Goal: Task Accomplishment & Management: Manage account settings

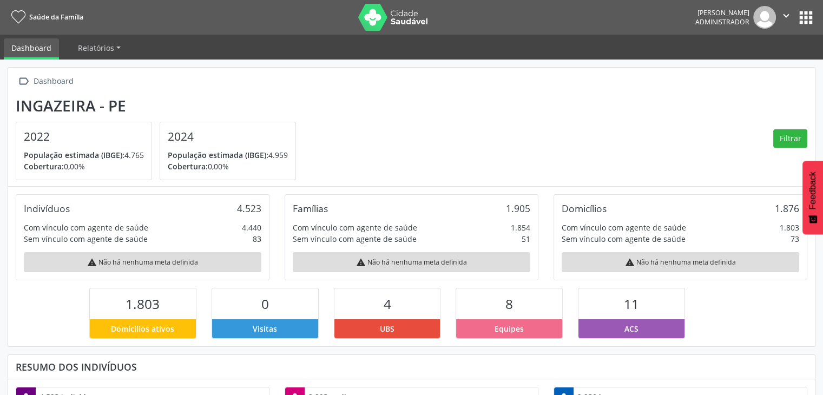
drag, startPoint x: 810, startPoint y: 14, endPoint x: 798, endPoint y: 24, distance: 15.3
click at [810, 15] on button "apps" at bounding box center [805, 17] width 19 height 19
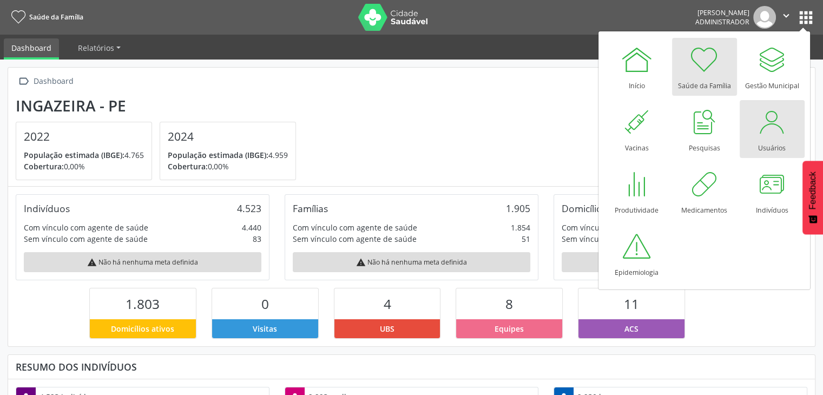
click at [745, 125] on link "Usuários" at bounding box center [771, 129] width 65 height 58
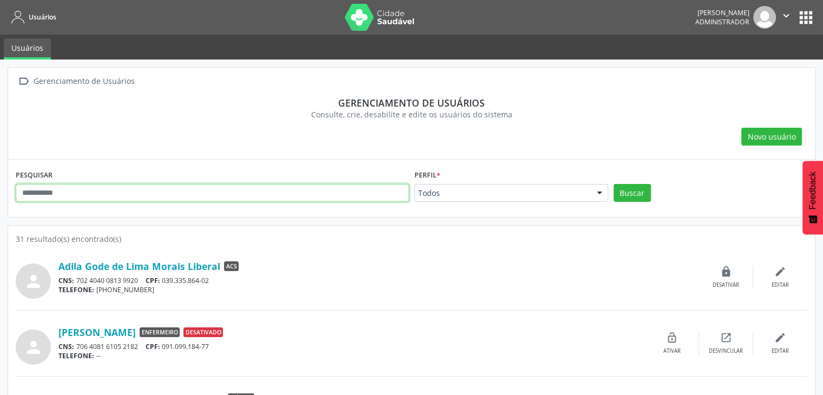
click at [221, 196] on input "text" at bounding box center [212, 193] width 393 height 18
type input "*******"
click at [613, 184] on button "Buscar" at bounding box center [631, 193] width 37 height 18
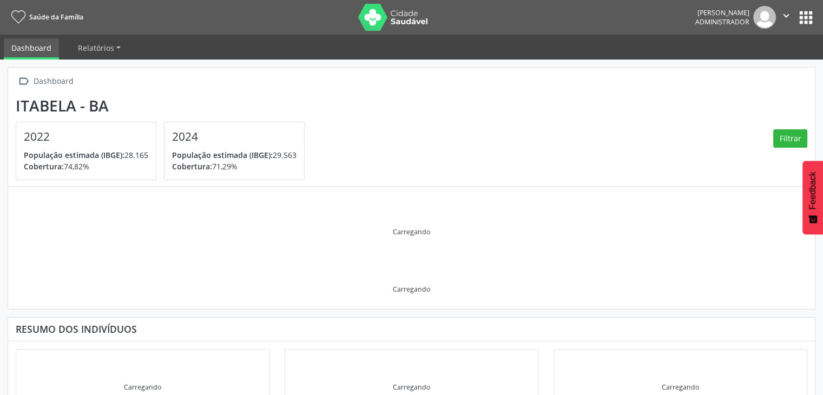
click at [813, 22] on button "apps" at bounding box center [805, 17] width 19 height 19
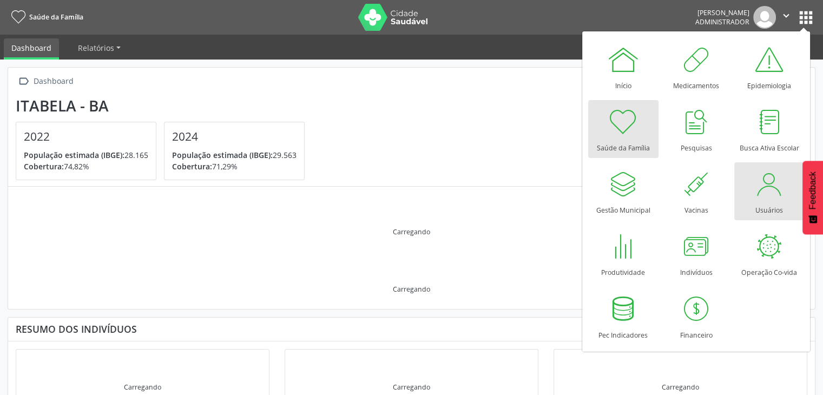
click at [775, 200] on link "Usuários" at bounding box center [769, 191] width 70 height 58
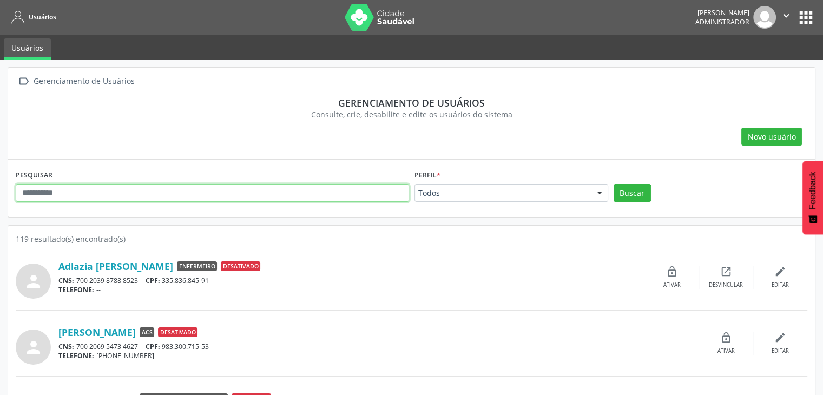
click at [244, 188] on input "text" at bounding box center [212, 193] width 393 height 18
type input "******"
click at [613, 184] on button "Buscar" at bounding box center [631, 193] width 37 height 18
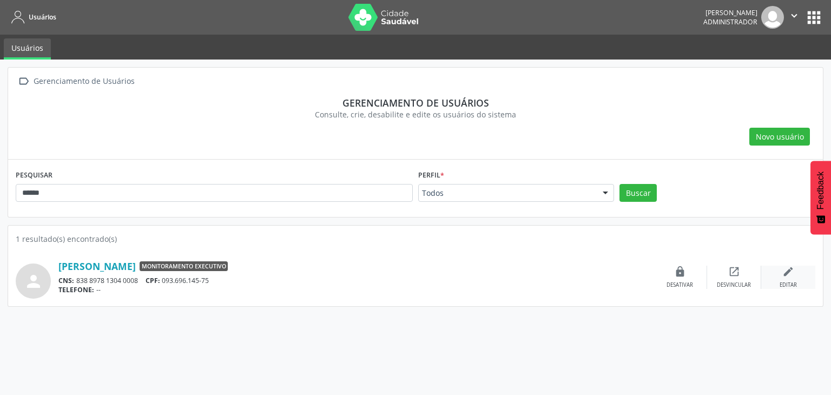
click at [777, 268] on div "edit Editar" at bounding box center [788, 277] width 54 height 23
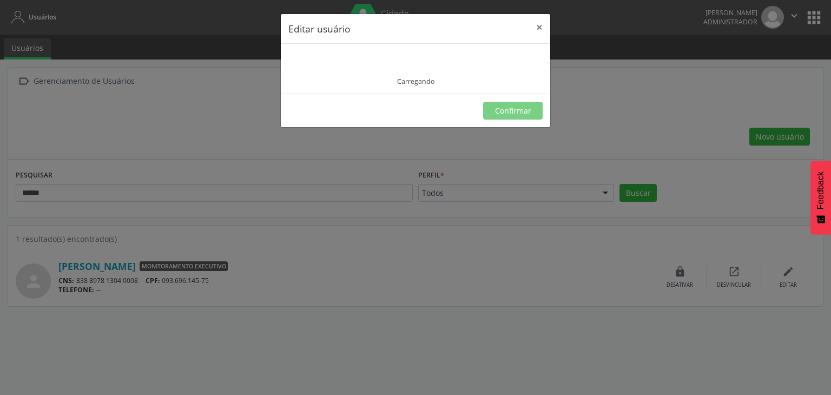
type input "**********"
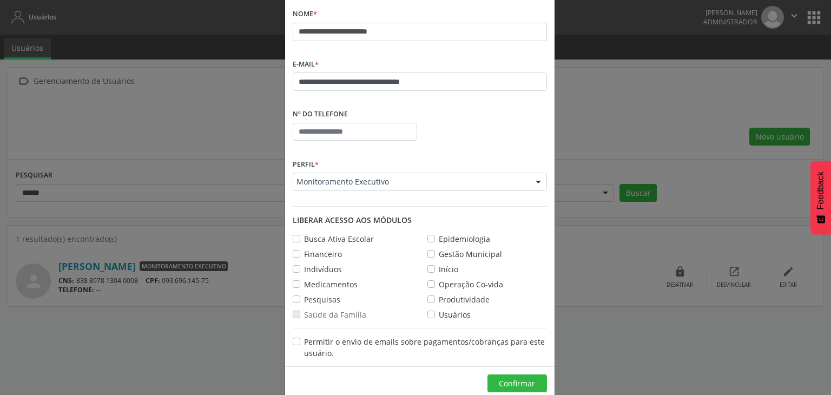
scroll to position [96, 0]
click at [304, 236] on label "Busca Ativa Escolar" at bounding box center [339, 237] width 70 height 11
click at [304, 251] on label "Financeiro" at bounding box center [323, 252] width 38 height 11
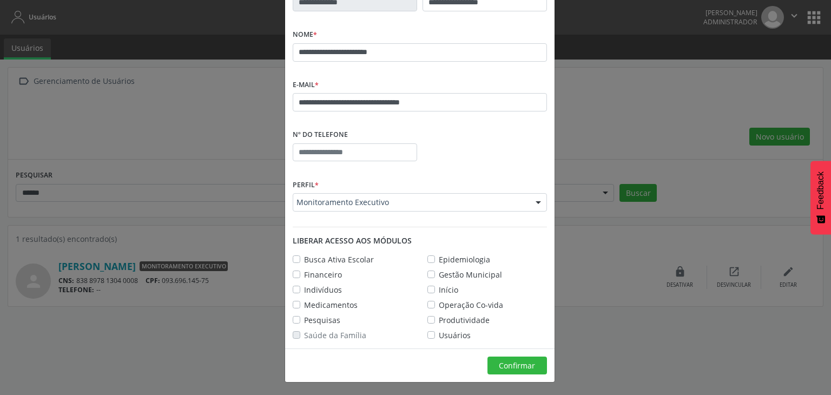
click at [304, 288] on label "Indivíduos" at bounding box center [323, 289] width 38 height 11
click at [439, 257] on label "Epidemiologia" at bounding box center [464, 259] width 51 height 11
click at [439, 273] on label "Gestão Municipal" at bounding box center [470, 274] width 63 height 11
click at [439, 292] on label "Início" at bounding box center [448, 289] width 19 height 11
click at [439, 304] on label "Operação Co-vida" at bounding box center [471, 304] width 64 height 11
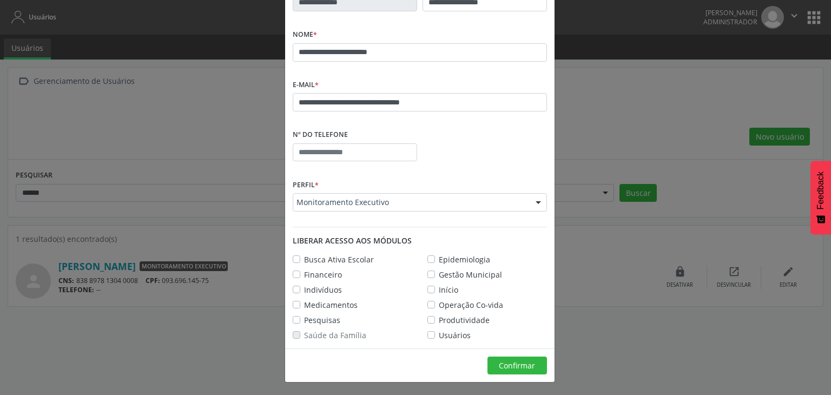
click at [439, 317] on label "Produtividade" at bounding box center [464, 319] width 51 height 11
click at [439, 333] on label "Usuários" at bounding box center [455, 334] width 32 height 11
click at [304, 332] on label "Saúde da Família" at bounding box center [335, 334] width 62 height 11
click at [304, 322] on label "Pesquisas" at bounding box center [322, 319] width 36 height 11
click at [304, 300] on label "Medicamentos" at bounding box center [331, 304] width 54 height 11
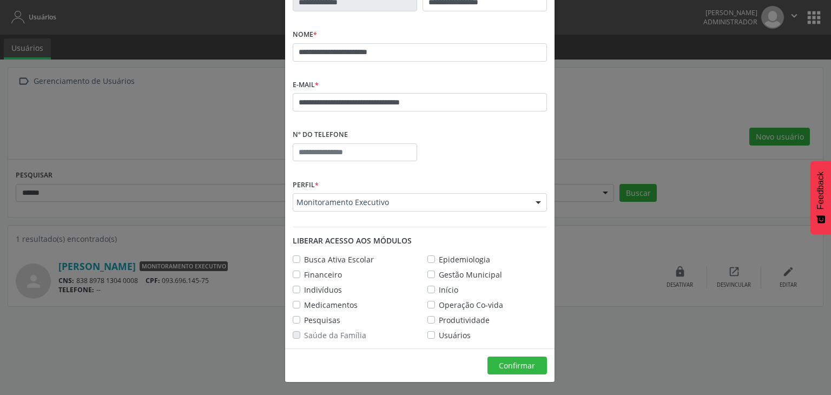
click at [304, 333] on label "Saúde da Família" at bounding box center [335, 334] width 62 height 11
click at [510, 360] on span "Confirmar" at bounding box center [517, 365] width 36 height 10
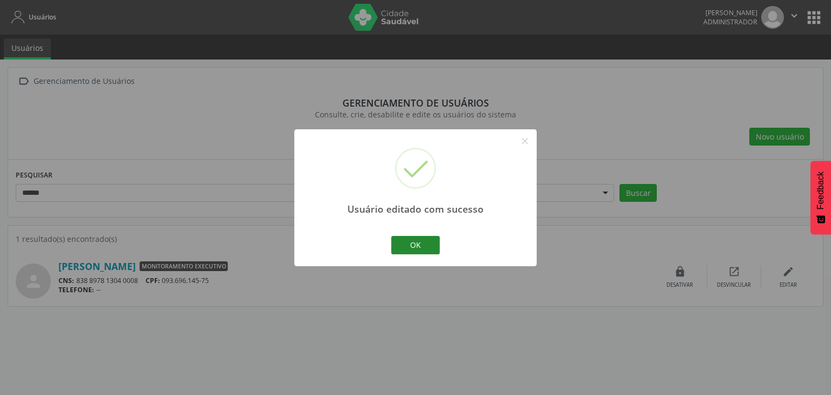
click at [412, 249] on button "OK" at bounding box center [415, 245] width 49 height 18
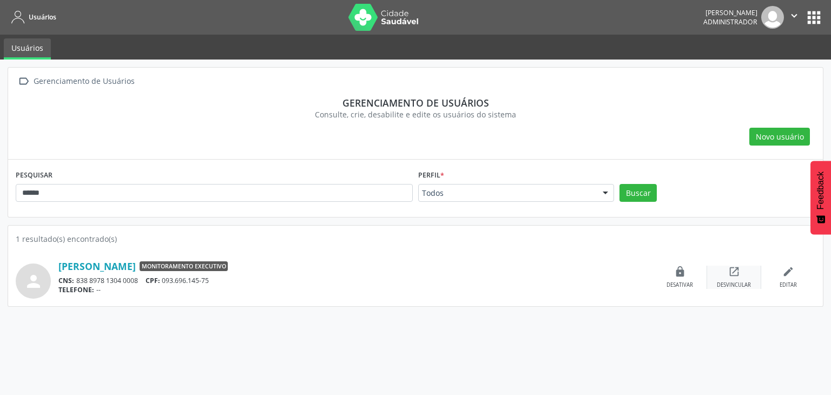
click at [732, 287] on div "Desvincular" at bounding box center [734, 285] width 34 height 8
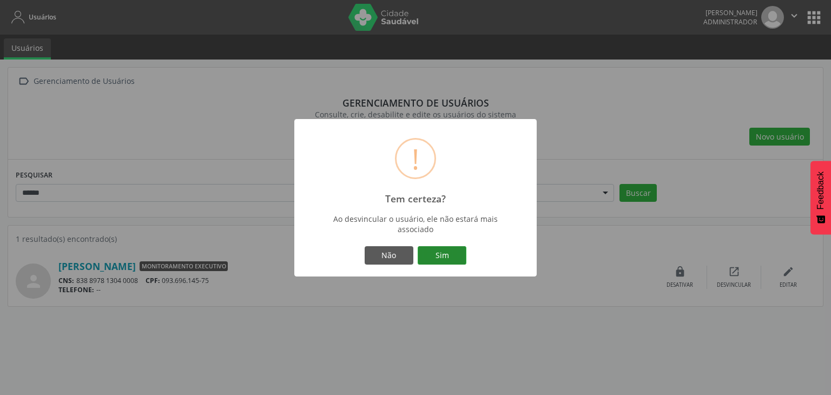
click at [456, 250] on button "Sim" at bounding box center [442, 255] width 49 height 18
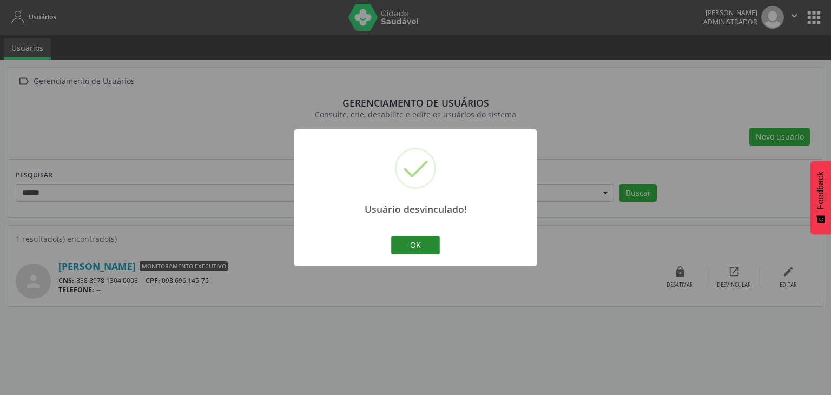
click at [401, 245] on button "OK" at bounding box center [415, 245] width 49 height 18
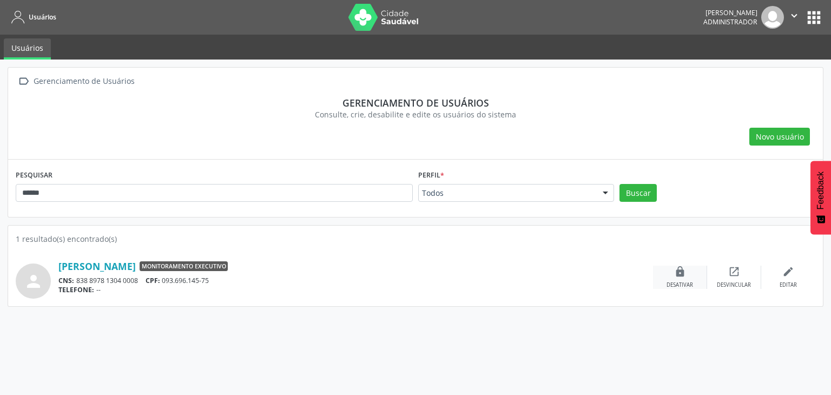
click at [688, 281] on div "Desativar" at bounding box center [679, 285] width 27 height 8
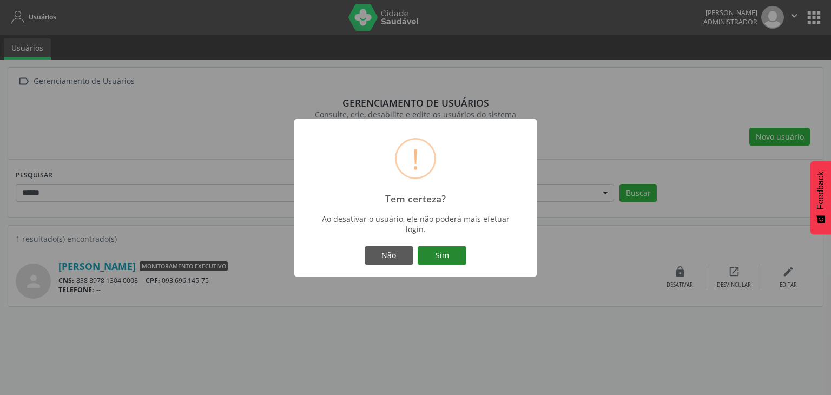
click at [443, 251] on button "Sim" at bounding box center [442, 255] width 49 height 18
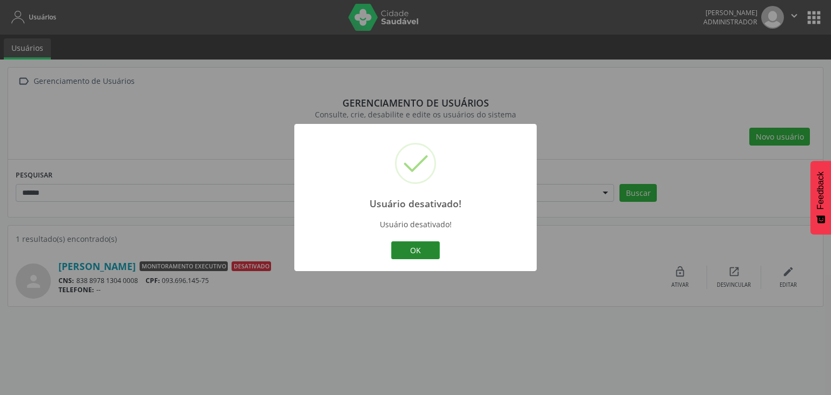
click at [419, 247] on button "OK" at bounding box center [415, 250] width 49 height 18
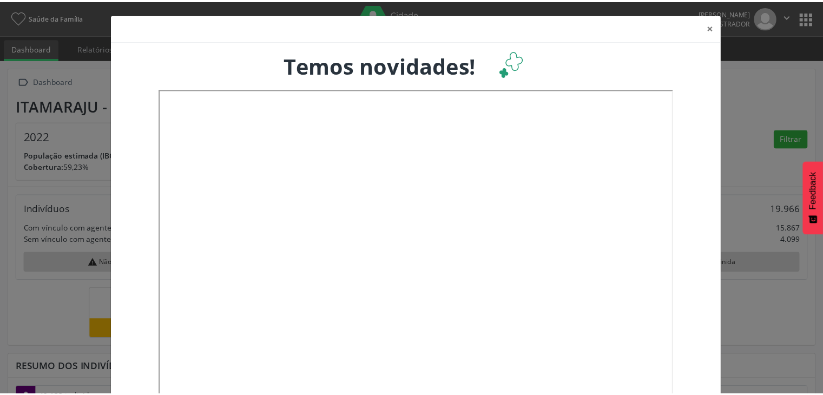
scroll to position [178, 271]
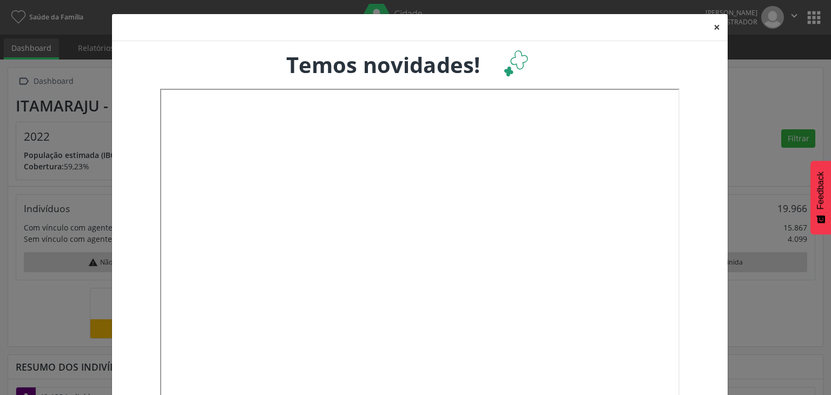
click at [713, 24] on button "×" at bounding box center [717, 27] width 22 height 27
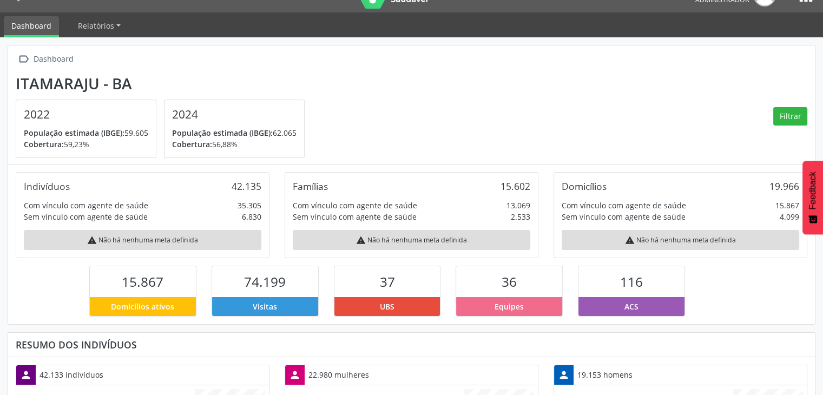
scroll to position [0, 0]
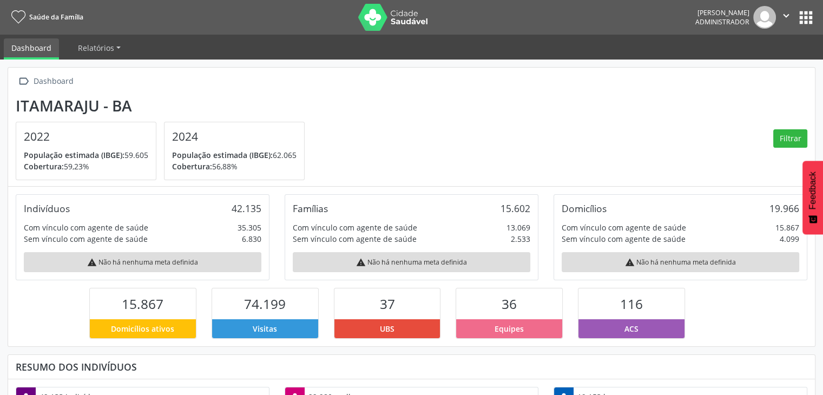
drag, startPoint x: 808, startPoint y: 14, endPoint x: 803, endPoint y: 22, distance: 9.7
click at [808, 15] on button "apps" at bounding box center [805, 17] width 19 height 19
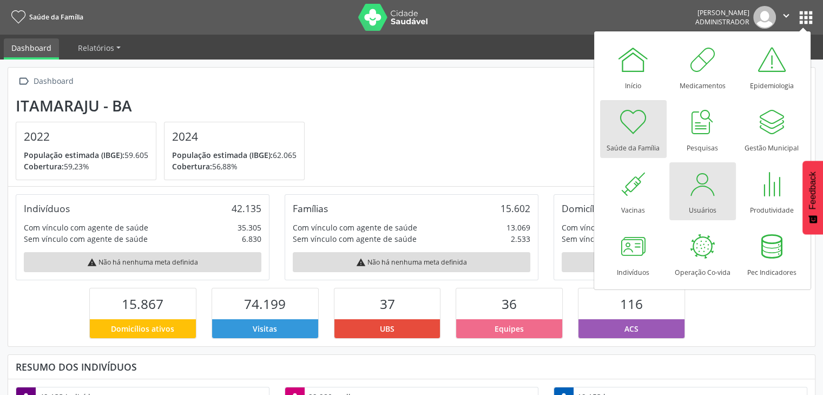
click at [701, 193] on div at bounding box center [702, 184] width 32 height 32
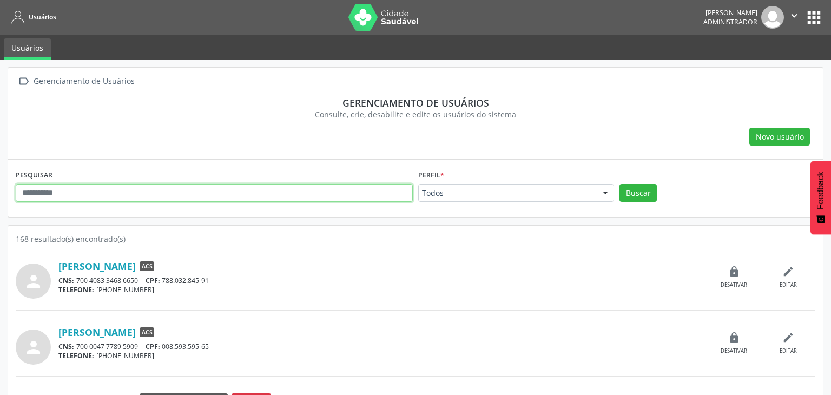
click at [303, 193] on input "text" at bounding box center [214, 193] width 397 height 18
type input "*********"
click at [613, 184] on button "Buscar" at bounding box center [631, 193] width 37 height 18
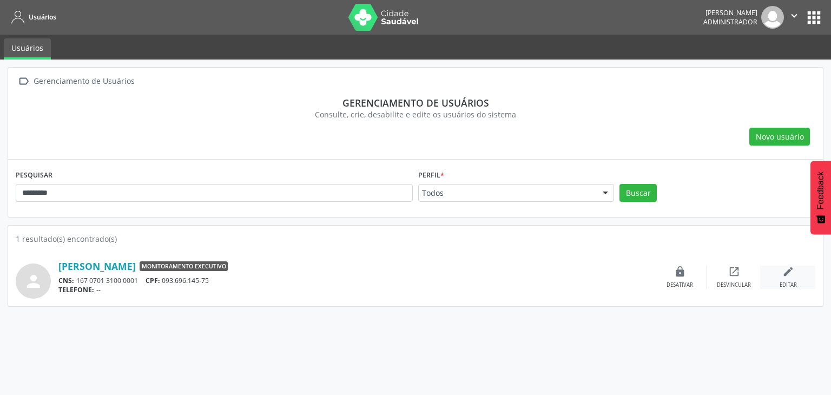
click at [770, 272] on div "edit Editar" at bounding box center [788, 277] width 54 height 23
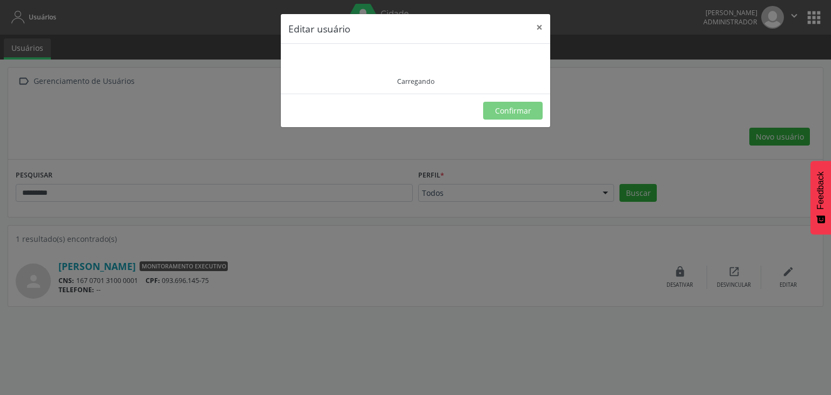
type input "**********"
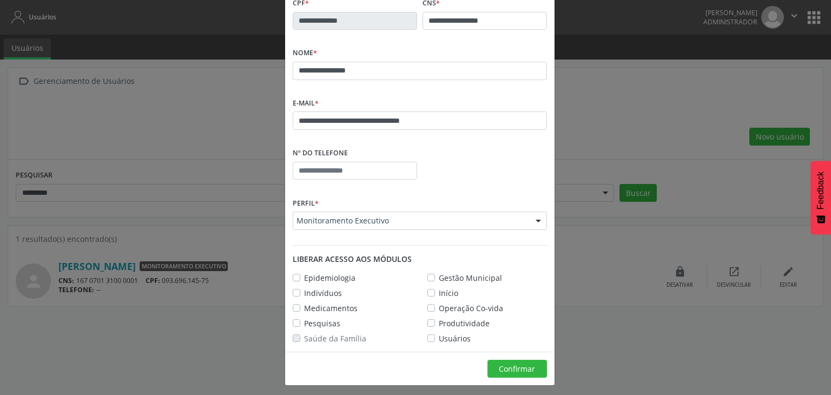
scroll to position [59, 0]
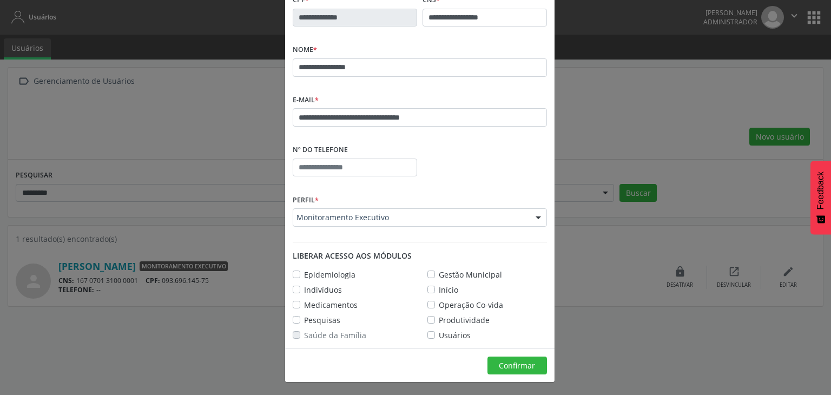
click at [304, 273] on label "Epidemiologia" at bounding box center [329, 274] width 51 height 11
drag, startPoint x: 291, startPoint y: 288, endPoint x: 293, endPoint y: 297, distance: 9.3
click at [304, 288] on label "Indivíduos" at bounding box center [323, 289] width 38 height 11
drag, startPoint x: 290, startPoint y: 303, endPoint x: 290, endPoint y: 320, distance: 16.8
click at [304, 303] on label "Medicamentos" at bounding box center [331, 304] width 54 height 11
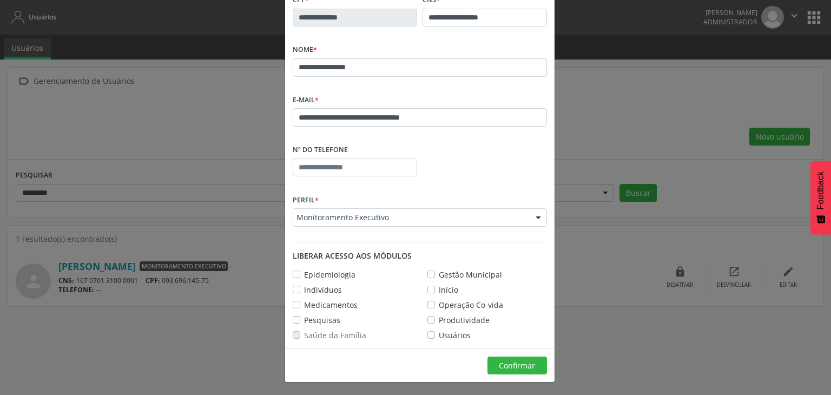
click at [296, 319] on div "Pesquisas" at bounding box center [317, 319] width 48 height 11
click at [439, 333] on label "Usuários" at bounding box center [455, 334] width 32 height 11
click at [439, 315] on label "Produtividade" at bounding box center [464, 319] width 51 height 11
click at [439, 302] on label "Operação Co-vida" at bounding box center [471, 304] width 64 height 11
drag, startPoint x: 428, startPoint y: 288, endPoint x: 427, endPoint y: 278, distance: 10.3
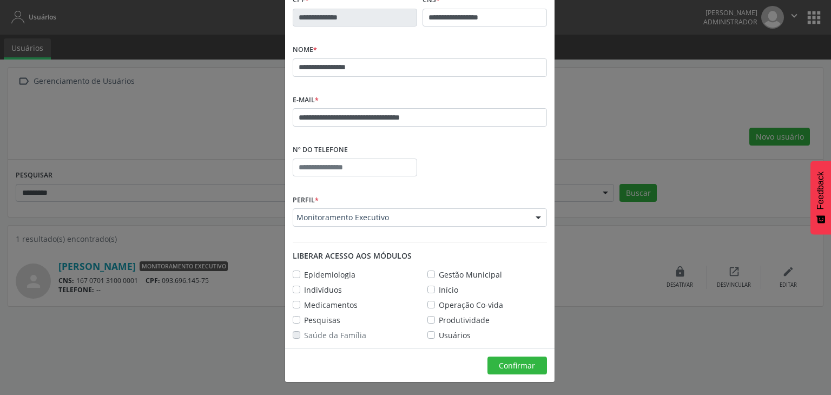
click at [439, 288] on label "Início" at bounding box center [448, 289] width 19 height 11
click at [439, 276] on label "Gestão Municipal" at bounding box center [470, 274] width 63 height 11
click at [304, 319] on label "Pesquisas" at bounding box center [322, 319] width 36 height 11
click at [507, 361] on span "Confirmar" at bounding box center [517, 365] width 36 height 10
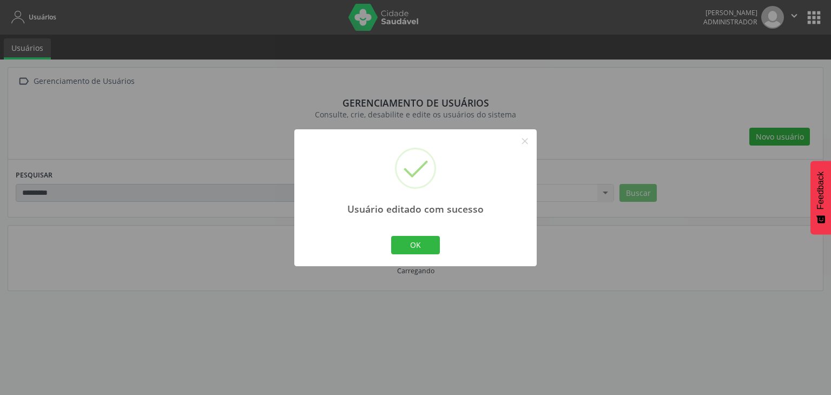
scroll to position [18, 0]
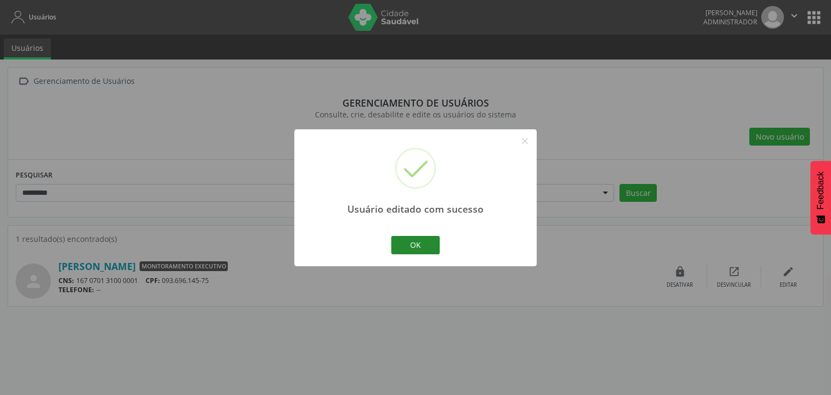
click at [403, 246] on button "OK" at bounding box center [415, 245] width 49 height 18
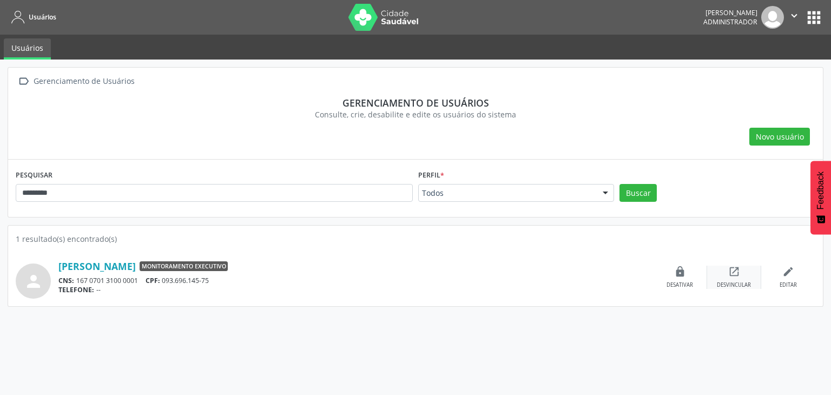
click at [735, 284] on div "Desvincular" at bounding box center [734, 285] width 34 height 8
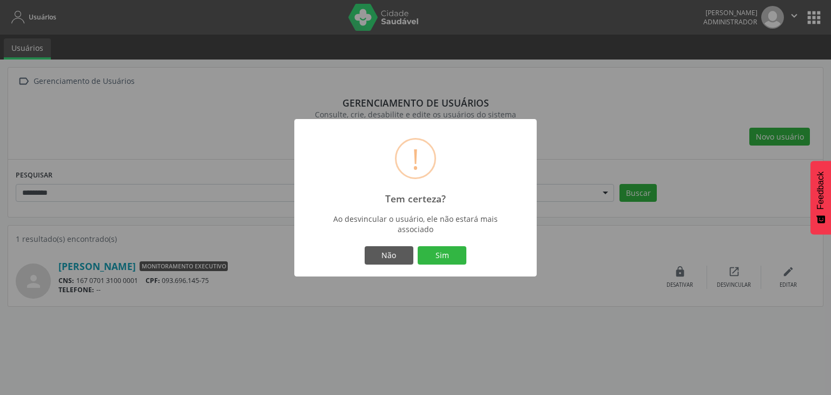
click at [445, 253] on button "Sim" at bounding box center [442, 255] width 49 height 18
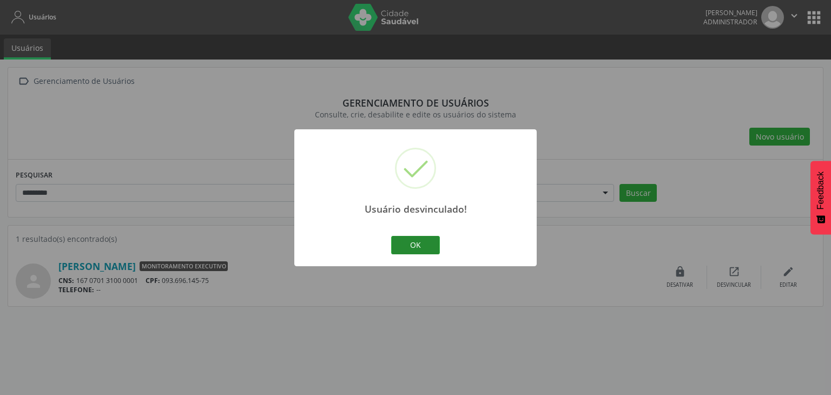
click at [421, 239] on button "OK" at bounding box center [415, 245] width 49 height 18
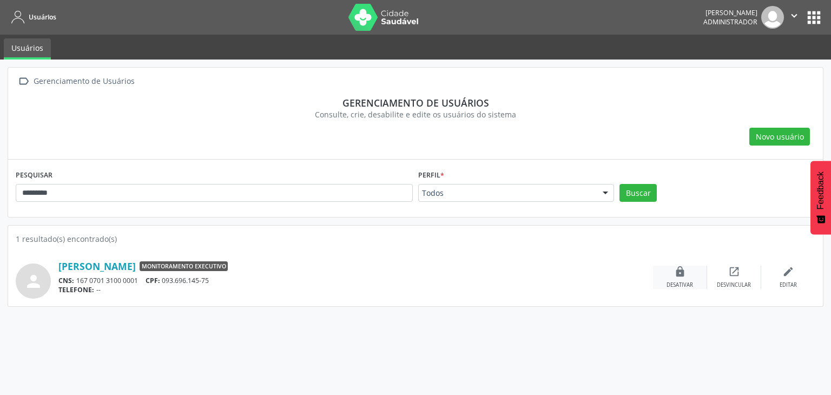
click at [699, 279] on div "lock Desativar" at bounding box center [680, 277] width 54 height 23
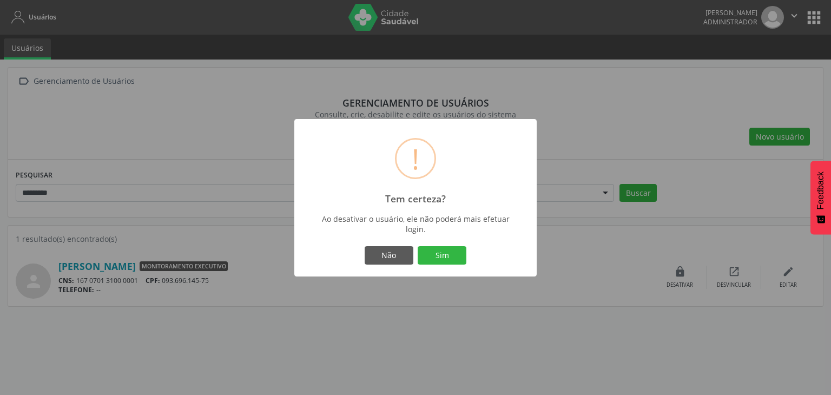
click at [440, 266] on div "Não Sim" at bounding box center [415, 255] width 223 height 23
click at [438, 254] on button "Sim" at bounding box center [442, 255] width 49 height 18
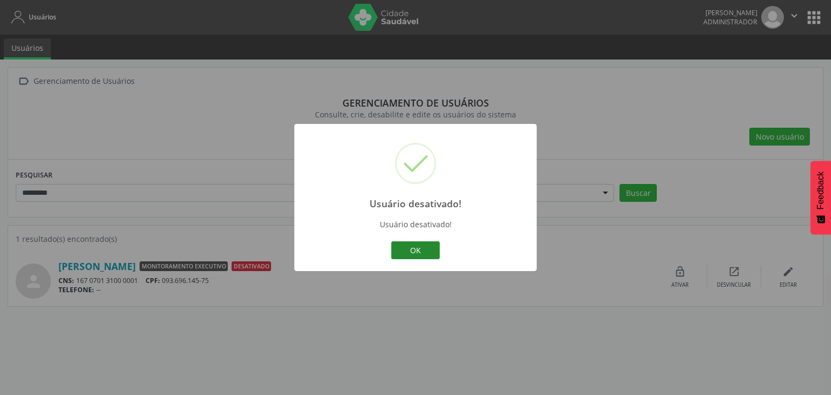
click at [412, 246] on button "OK" at bounding box center [415, 250] width 49 height 18
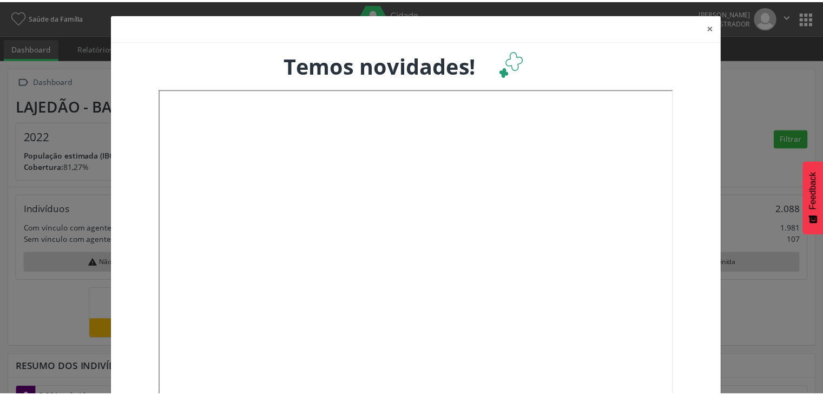
scroll to position [178, 271]
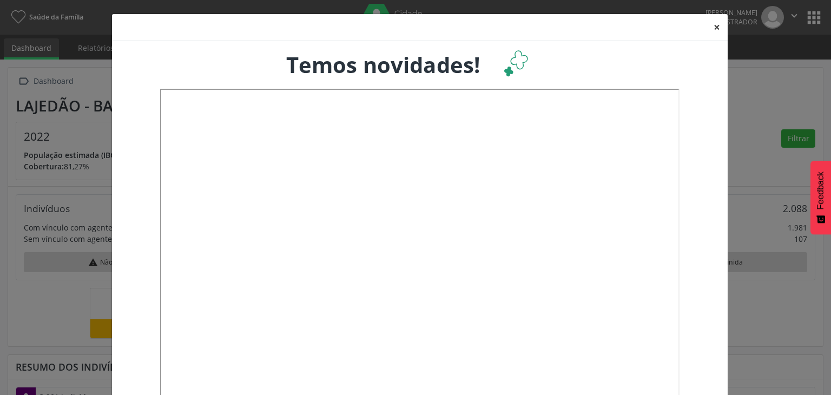
click at [710, 24] on button "×" at bounding box center [717, 27] width 22 height 27
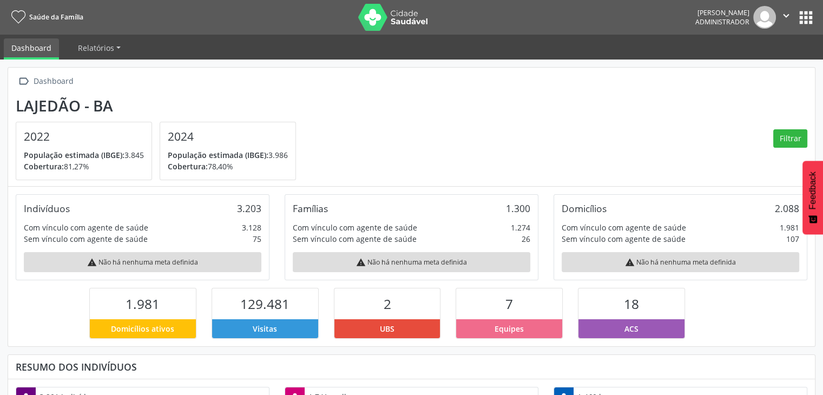
scroll to position [540643, 540553]
click at [805, 14] on button "apps" at bounding box center [805, 17] width 19 height 19
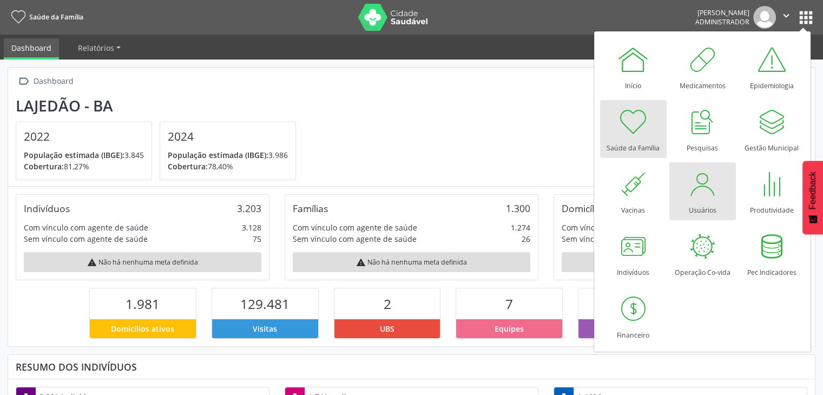
click at [717, 195] on link "Usuários" at bounding box center [702, 191] width 67 height 58
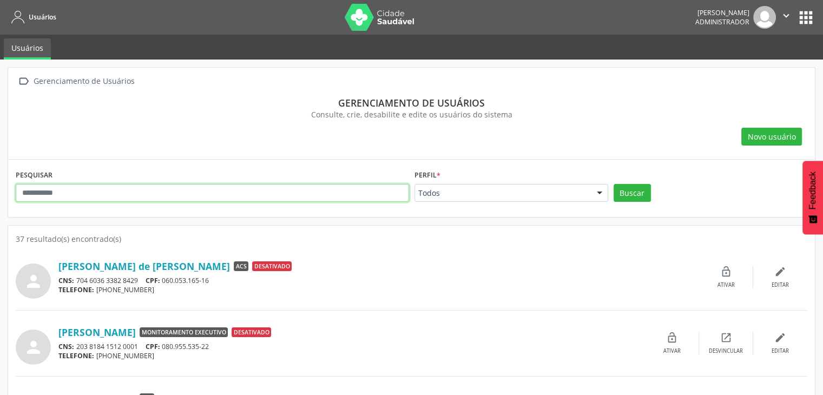
click at [153, 189] on input "text" at bounding box center [212, 193] width 393 height 18
type input "*******"
type input "*********"
click at [613, 184] on button "Buscar" at bounding box center [631, 193] width 37 height 18
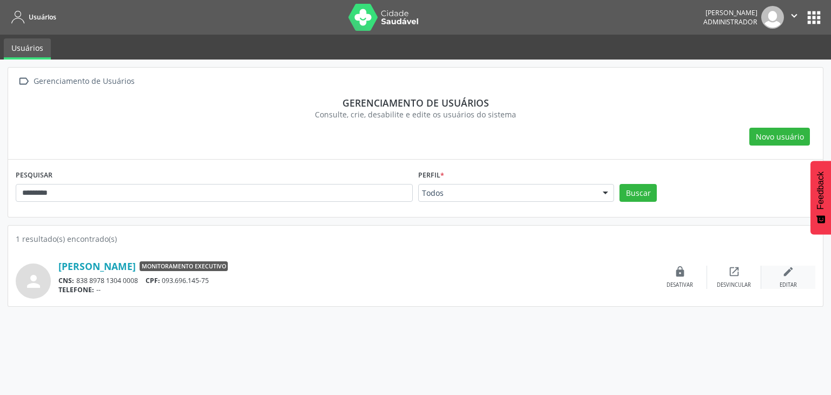
click at [783, 276] on icon "edit" at bounding box center [788, 272] width 12 height 12
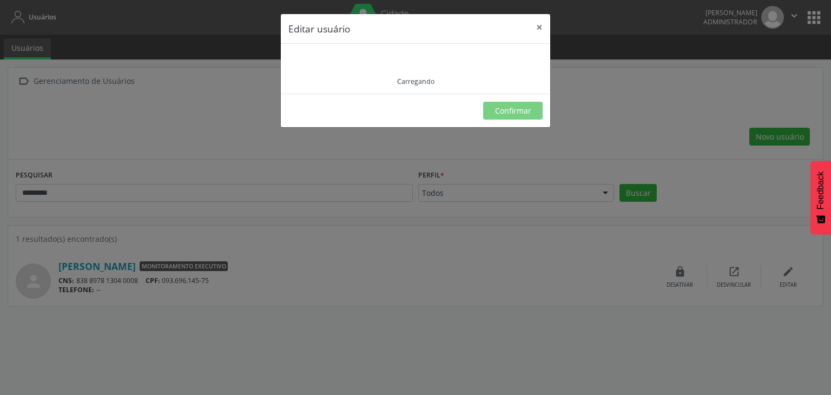
type input "**********"
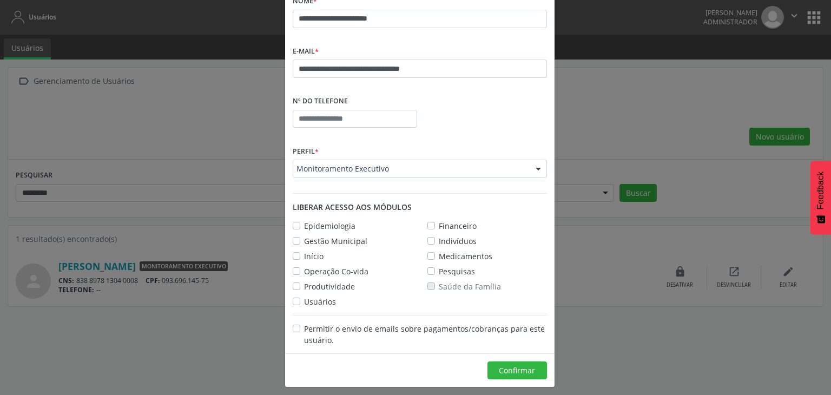
scroll to position [113, 0]
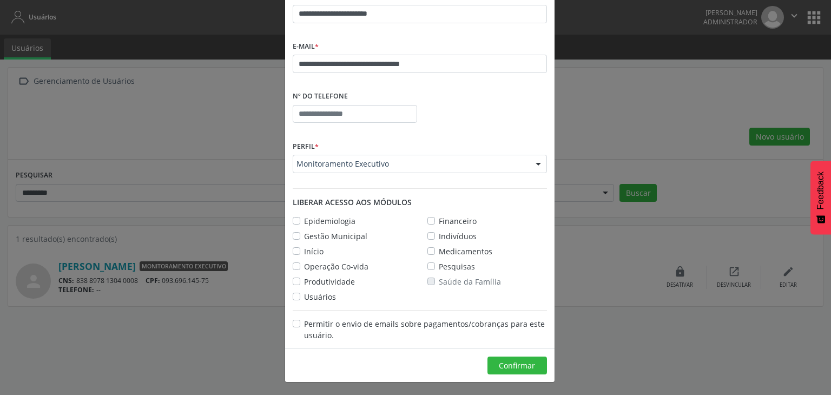
click at [304, 221] on label "Epidemiologia" at bounding box center [329, 220] width 51 height 11
click at [304, 234] on label "Gestão Municipal" at bounding box center [335, 235] width 63 height 11
click at [304, 251] on label "Início" at bounding box center [313, 251] width 19 height 11
click at [304, 264] on label "Operação Co-vida" at bounding box center [336, 266] width 64 height 11
drag, startPoint x: 295, startPoint y: 282, endPoint x: 294, endPoint y: 288, distance: 6.6
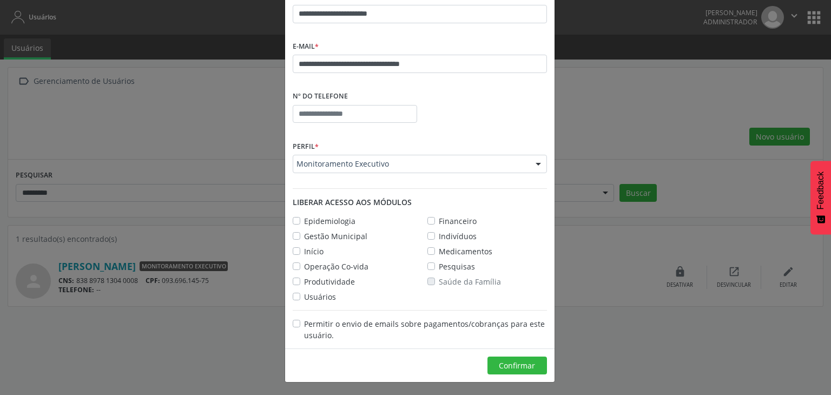
click at [304, 282] on label "Produtividade" at bounding box center [329, 281] width 51 height 11
click at [304, 296] on label "Usuários" at bounding box center [320, 296] width 32 height 11
click at [439, 279] on label "Saúde da Família" at bounding box center [470, 281] width 62 height 11
click at [428, 269] on div "Pesquisas" at bounding box center [451, 266] width 48 height 11
click at [439, 262] on label "Pesquisas" at bounding box center [457, 266] width 36 height 11
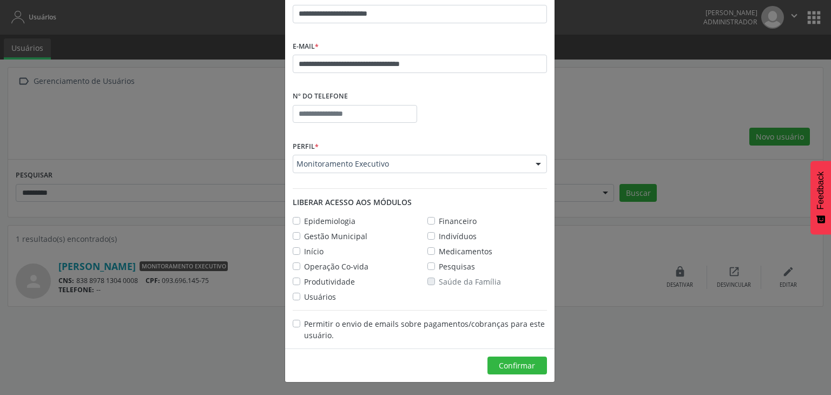
click at [439, 251] on label "Medicamentos" at bounding box center [466, 251] width 54 height 11
click at [439, 235] on label "Indivíduos" at bounding box center [458, 235] width 38 height 11
click at [439, 219] on label "Financeiro" at bounding box center [458, 220] width 38 height 11
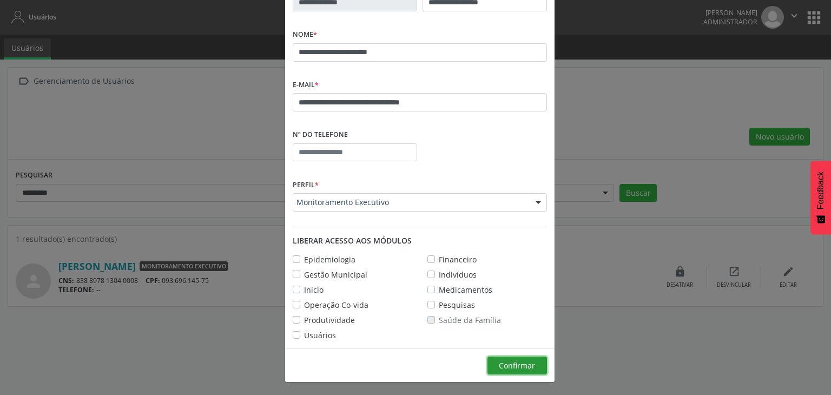
click at [503, 363] on span "Confirmar" at bounding box center [517, 365] width 36 height 10
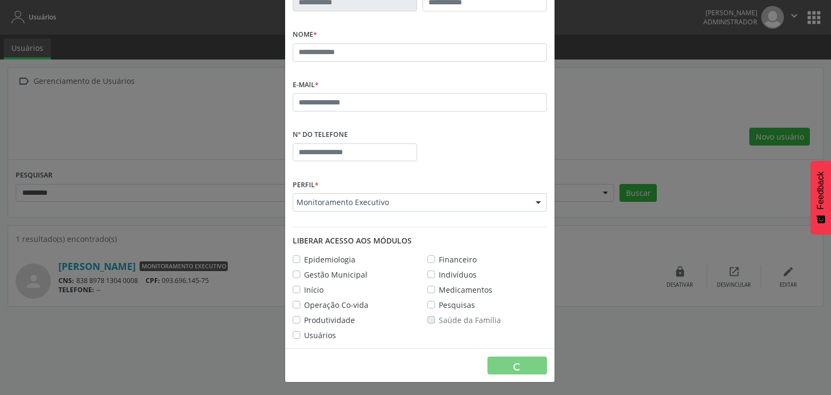
scroll to position [18, 0]
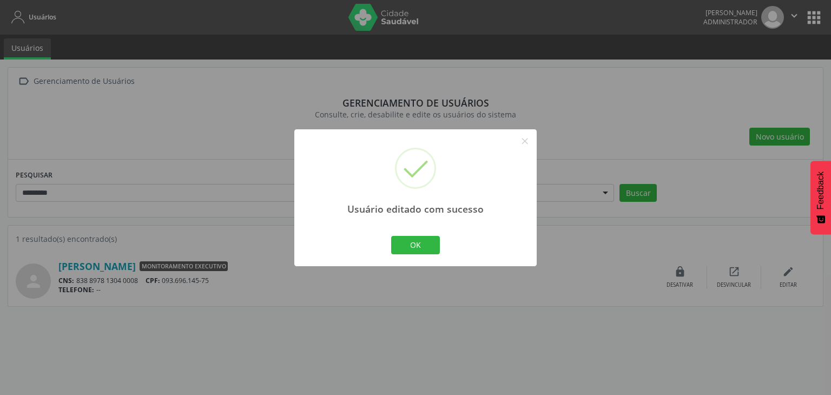
drag, startPoint x: 433, startPoint y: 249, endPoint x: 499, endPoint y: 252, distance: 66.6
click at [432, 248] on button "OK" at bounding box center [415, 245] width 49 height 18
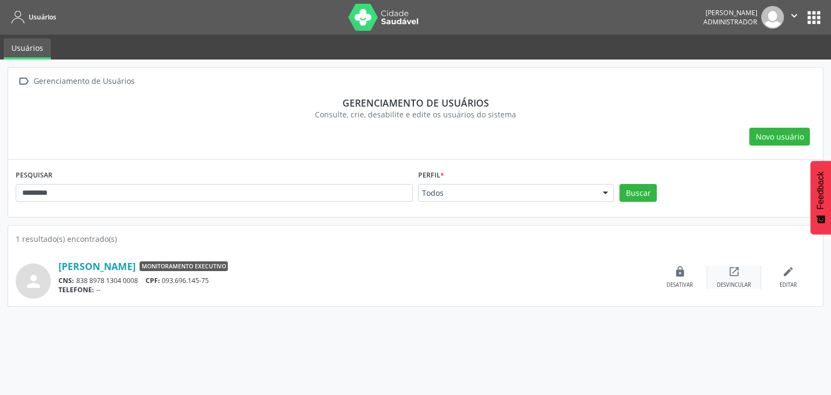
click at [727, 267] on div "open_in_new Desvincular" at bounding box center [734, 277] width 54 height 23
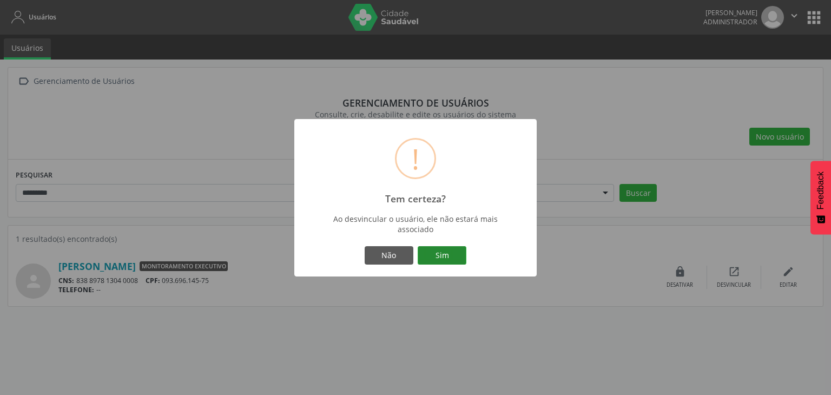
click at [456, 254] on button "Sim" at bounding box center [442, 255] width 49 height 18
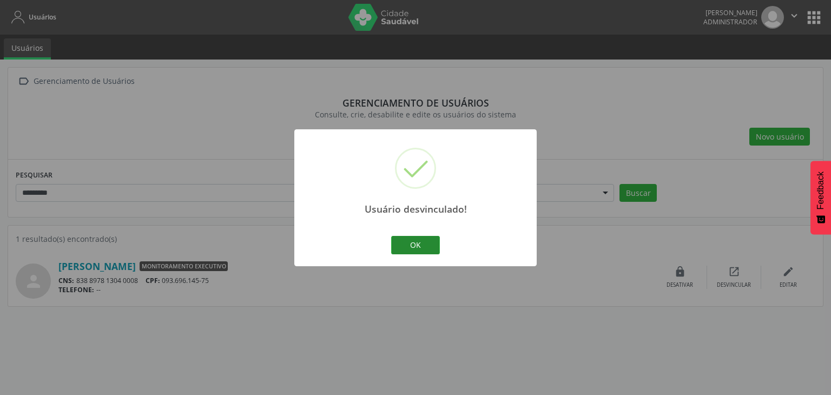
click at [410, 241] on button "OK" at bounding box center [415, 245] width 49 height 18
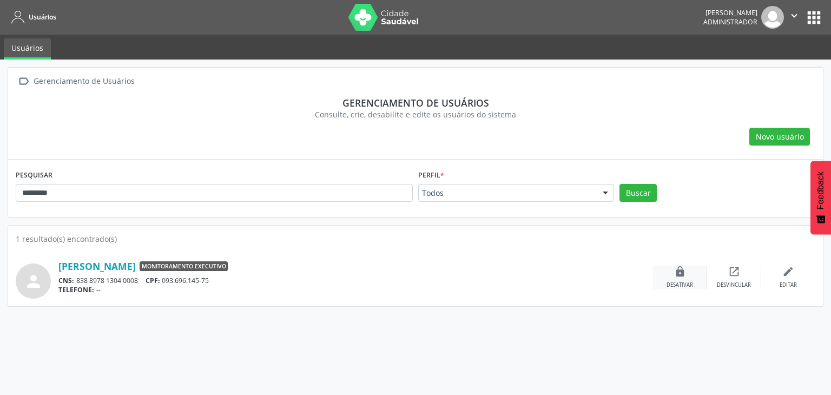
click at [681, 276] on icon "lock" at bounding box center [680, 272] width 12 height 12
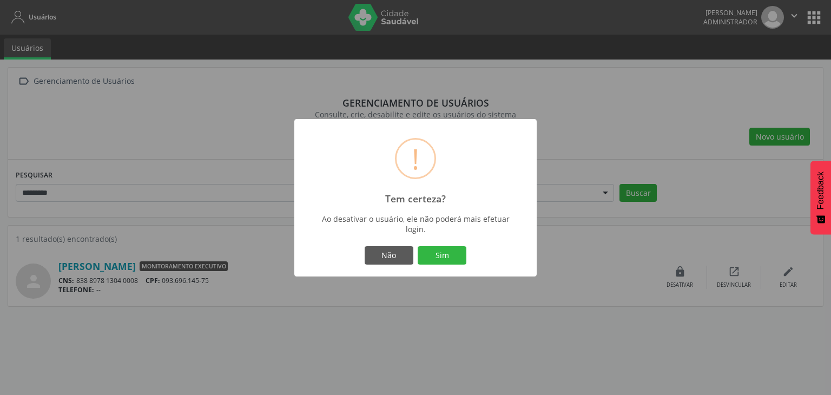
click at [445, 253] on button "Sim" at bounding box center [442, 255] width 49 height 18
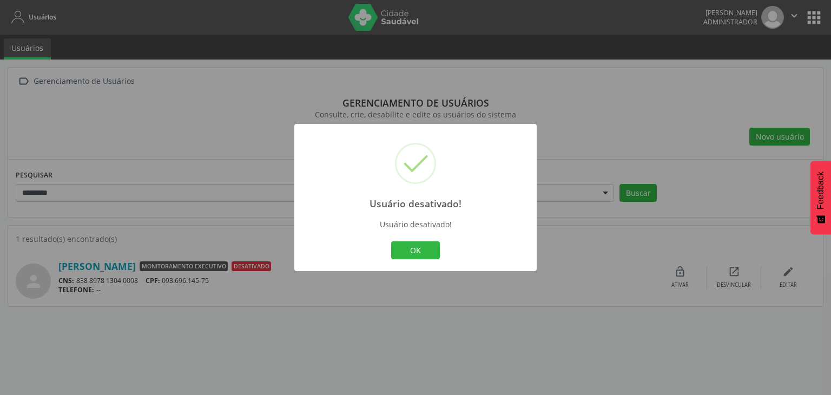
click at [412, 242] on button "OK" at bounding box center [415, 250] width 49 height 18
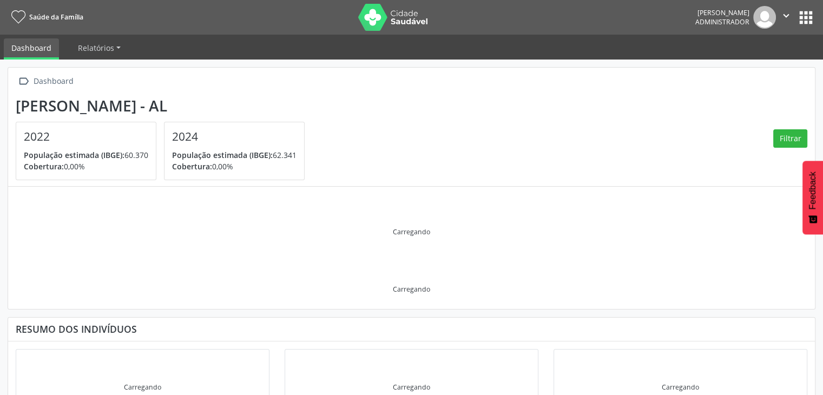
click at [809, 14] on button "apps" at bounding box center [805, 17] width 19 height 19
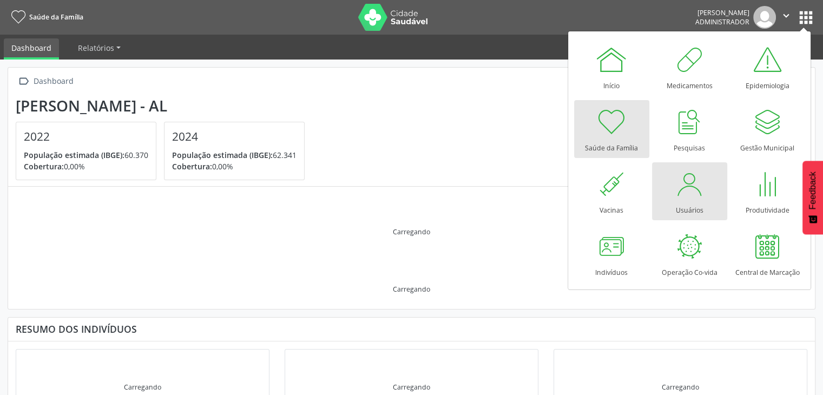
click at [671, 182] on link "Usuários" at bounding box center [689, 191] width 75 height 58
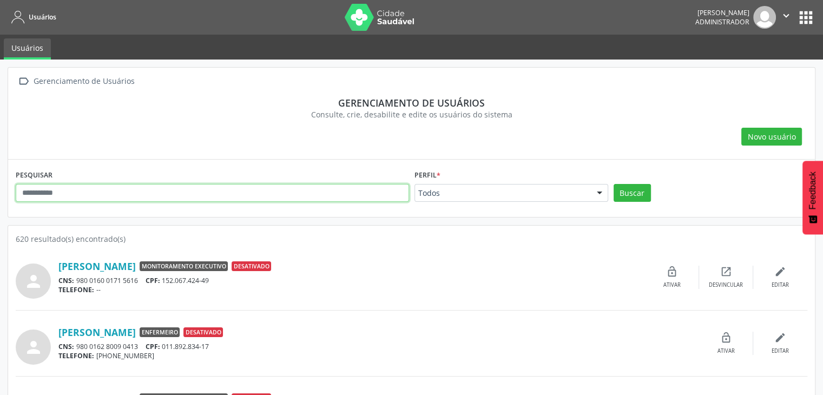
click at [301, 186] on input "text" at bounding box center [212, 193] width 393 height 18
type input "*********"
click at [613, 184] on button "Buscar" at bounding box center [631, 193] width 37 height 18
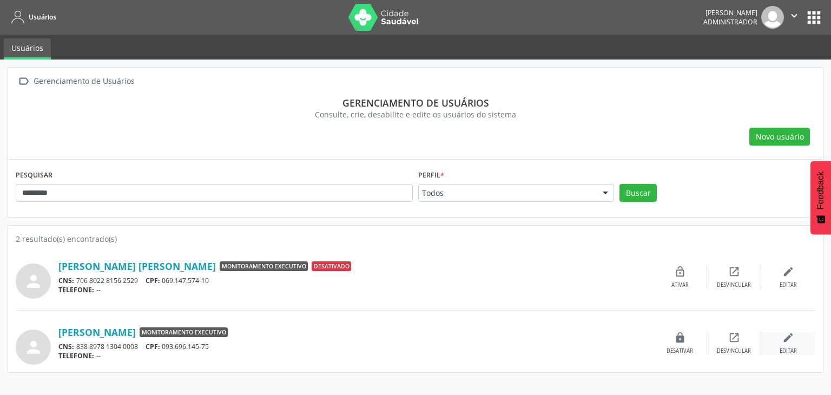
click at [795, 345] on div "edit Editar" at bounding box center [788, 343] width 54 height 23
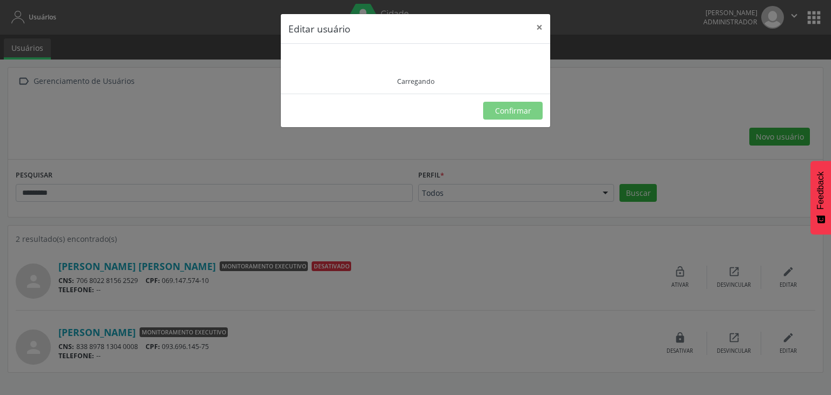
type input "**********"
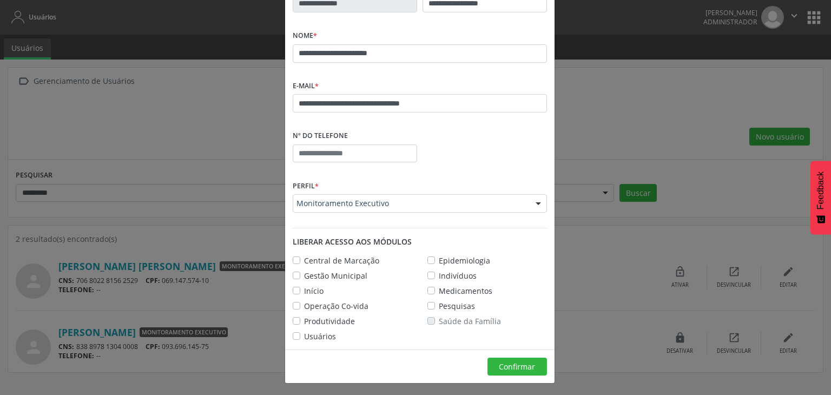
scroll to position [75, 0]
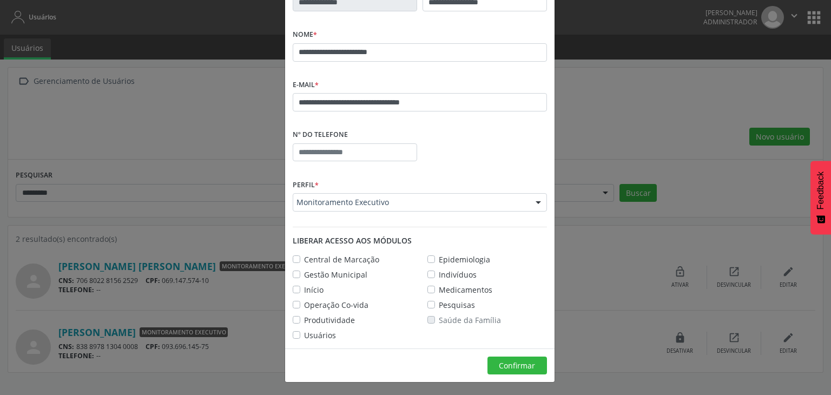
click at [304, 259] on label "Central de Marcação" at bounding box center [341, 259] width 75 height 11
click at [304, 275] on label "Gestão Municipal" at bounding box center [335, 274] width 63 height 11
click at [304, 292] on label "Início" at bounding box center [313, 289] width 19 height 11
click at [304, 304] on label "Operação Co-vida" at bounding box center [336, 304] width 64 height 11
click at [293, 315] on div "Produtividade" at bounding box center [324, 319] width 62 height 11
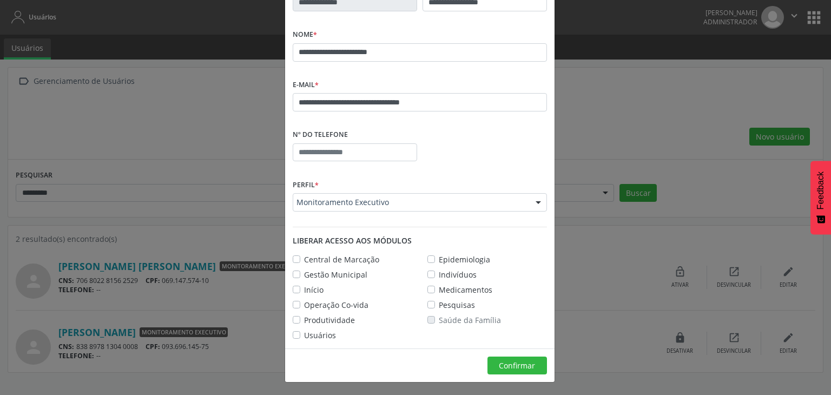
click at [296, 337] on div "Usuários" at bounding box center [314, 334] width 43 height 11
click at [304, 317] on label "Produtividade" at bounding box center [329, 319] width 51 height 11
click at [304, 334] on label "Usuários" at bounding box center [320, 334] width 32 height 11
click at [439, 321] on label "Saúde da Família" at bounding box center [470, 319] width 62 height 11
click at [439, 302] on label "Pesquisas" at bounding box center [457, 304] width 36 height 11
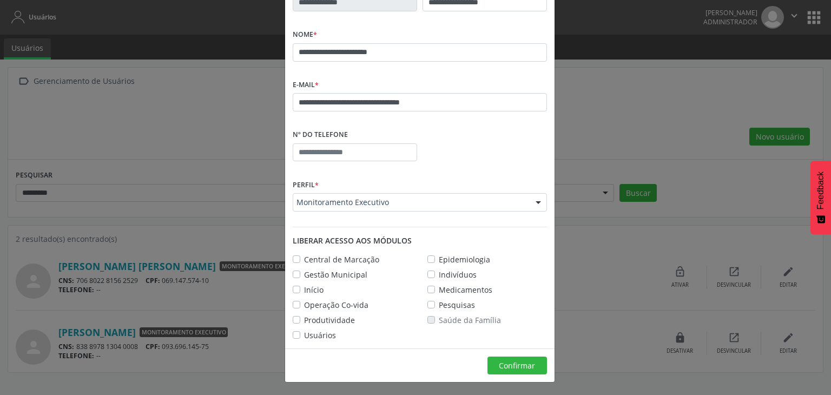
click at [439, 292] on label "Medicamentos" at bounding box center [466, 289] width 54 height 11
click at [439, 276] on label "Indivíduos" at bounding box center [458, 274] width 38 height 11
click at [439, 258] on label "Epidemiologia" at bounding box center [464, 259] width 51 height 11
click at [504, 367] on span "Confirmar" at bounding box center [517, 365] width 36 height 10
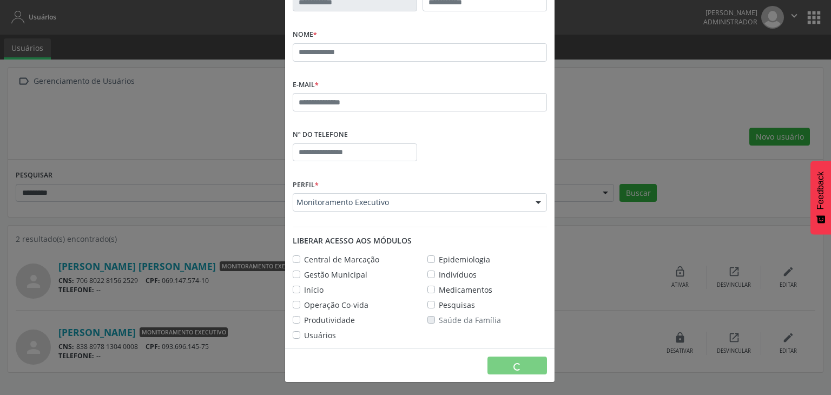
scroll to position [18, 0]
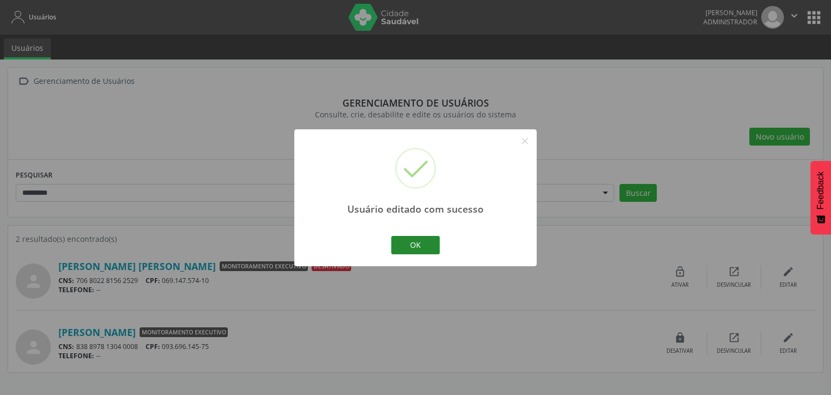
click at [430, 249] on button "OK" at bounding box center [415, 245] width 49 height 18
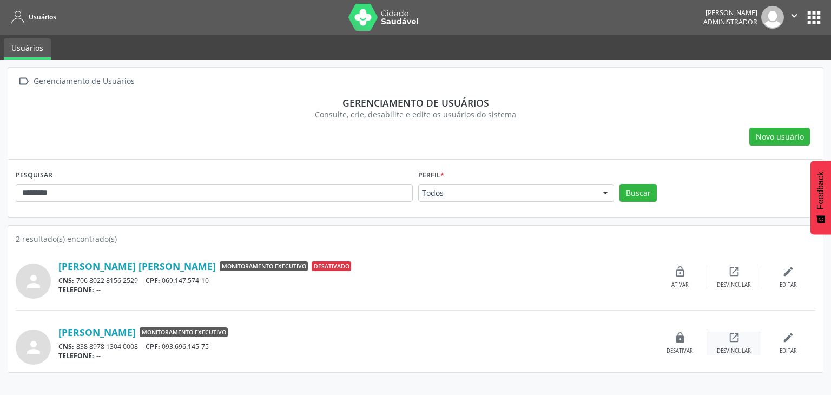
click at [720, 342] on div "open_in_new Desvincular" at bounding box center [734, 343] width 54 height 23
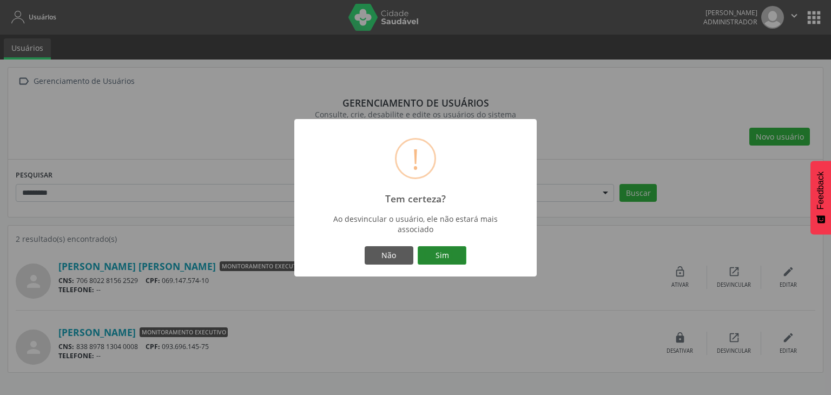
click at [443, 257] on button "Sim" at bounding box center [442, 255] width 49 height 18
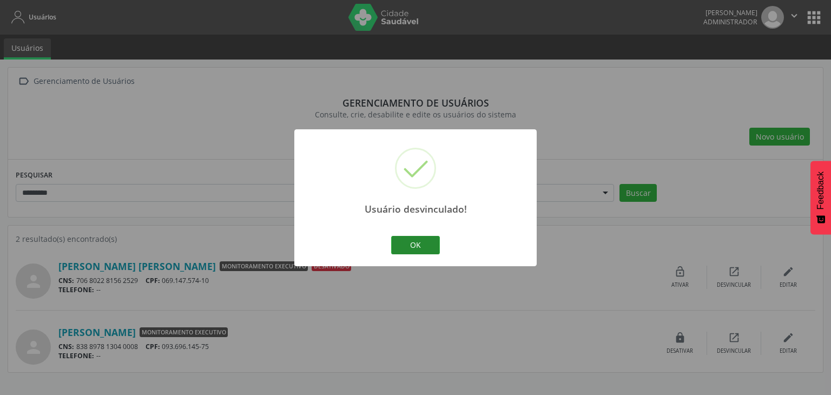
click at [412, 247] on button "OK" at bounding box center [415, 245] width 49 height 18
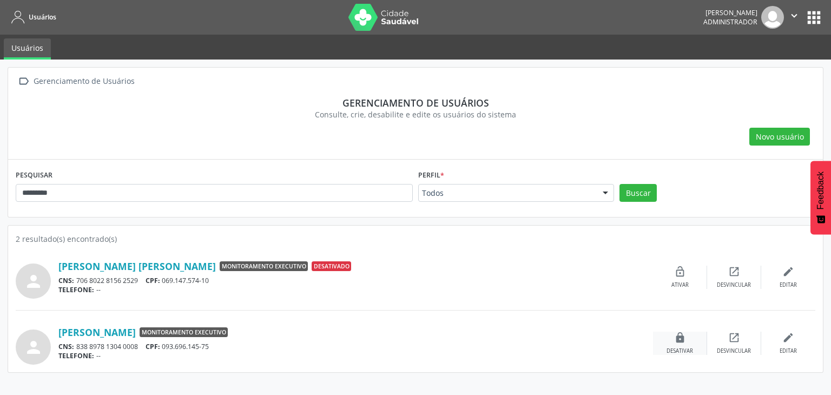
click at [688, 345] on div "lock Desativar" at bounding box center [680, 343] width 54 height 23
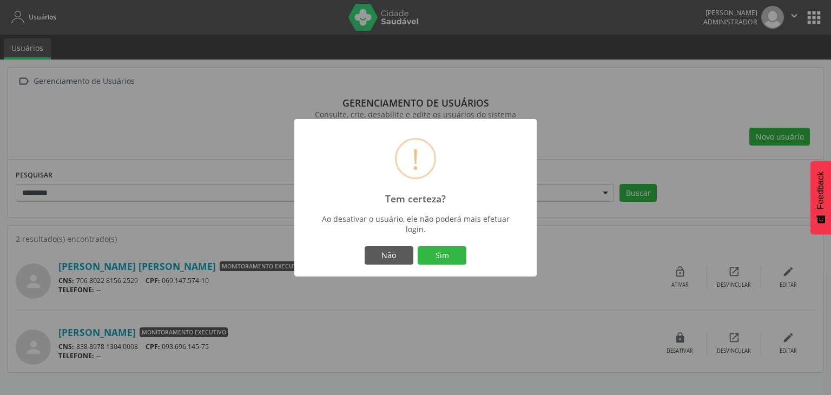
click at [443, 248] on button "Sim" at bounding box center [442, 255] width 49 height 18
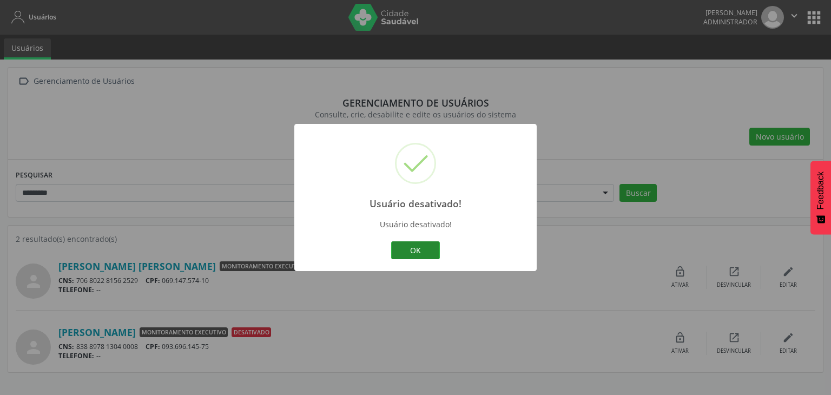
click at [430, 248] on button "OK" at bounding box center [415, 250] width 49 height 18
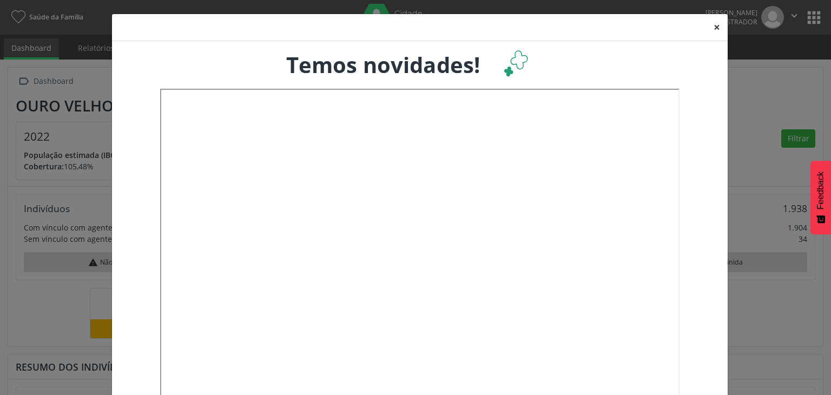
click at [712, 25] on button "×" at bounding box center [717, 27] width 22 height 27
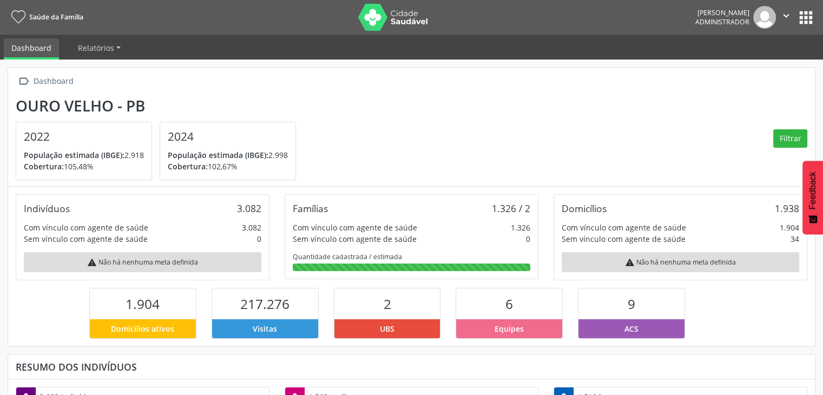
scroll to position [178, 269]
click at [797, 12] on button "apps" at bounding box center [805, 17] width 19 height 19
click at [804, 18] on button "apps" at bounding box center [805, 17] width 19 height 19
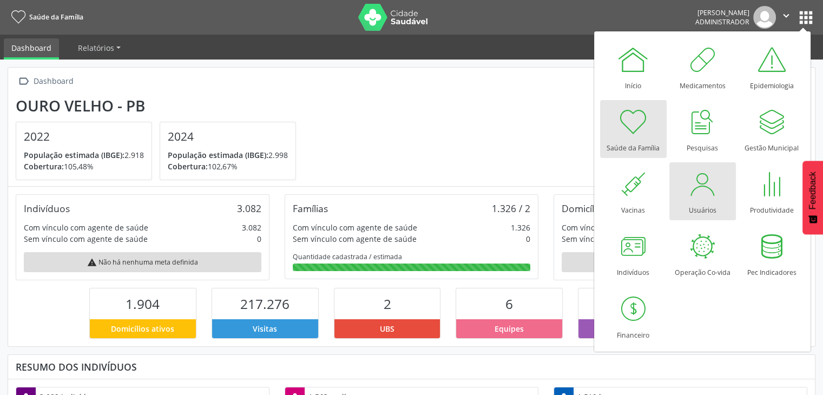
click at [702, 201] on div "Usuários" at bounding box center [702, 207] width 28 height 15
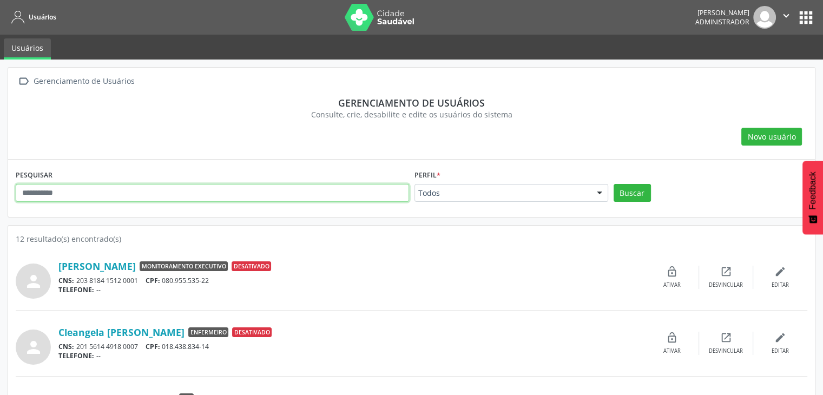
click at [338, 194] on input "text" at bounding box center [212, 193] width 393 height 18
type input "*********"
click at [613, 184] on button "Buscar" at bounding box center [631, 193] width 37 height 18
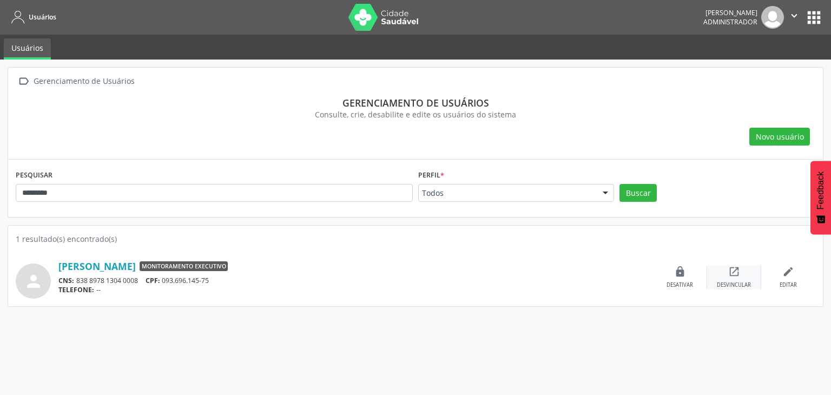
click at [732, 283] on div "Desvincular" at bounding box center [734, 285] width 34 height 8
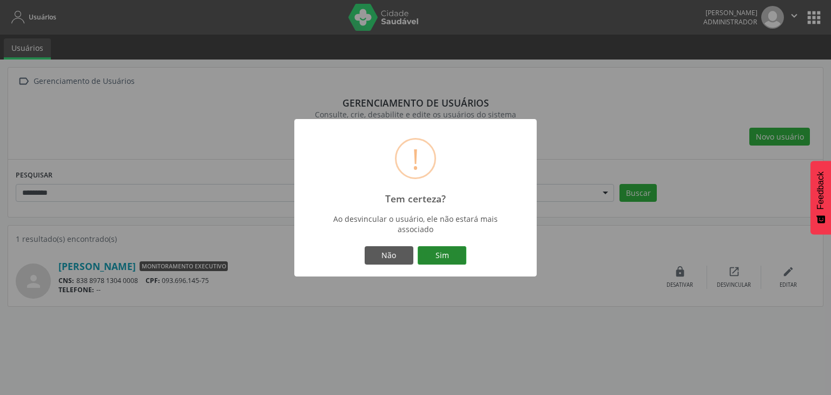
click at [454, 249] on button "Sim" at bounding box center [442, 255] width 49 height 18
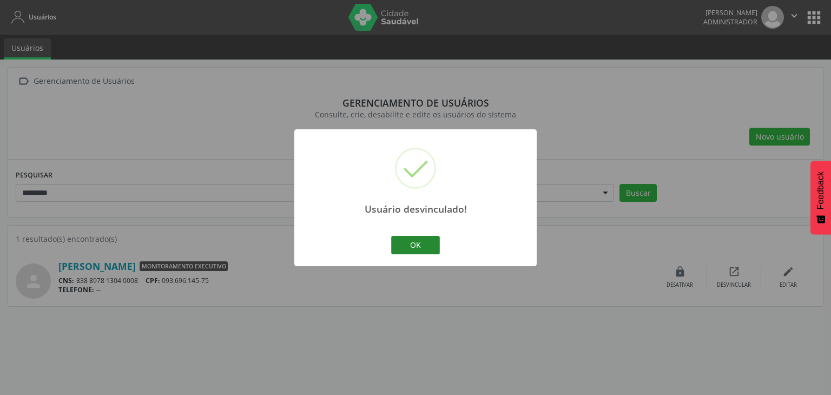
click at [430, 241] on button "OK" at bounding box center [415, 245] width 49 height 18
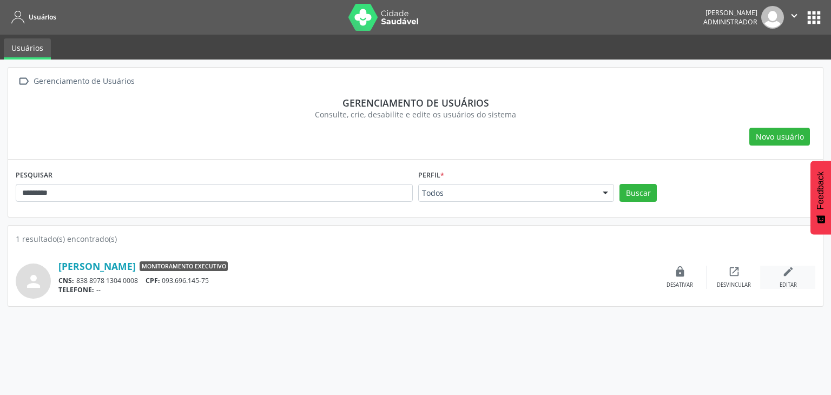
click at [795, 267] on div "edit Editar" at bounding box center [788, 277] width 54 height 23
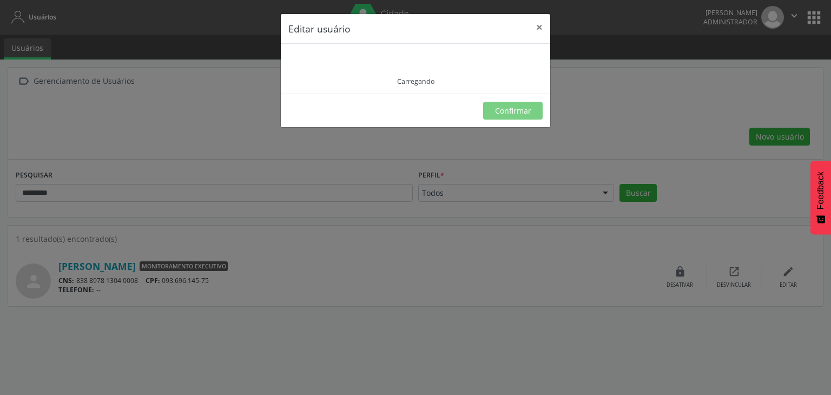
type input "**********"
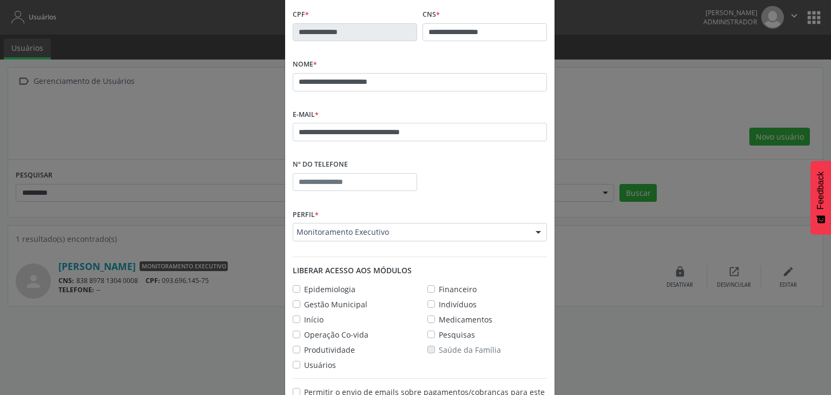
scroll to position [113, 0]
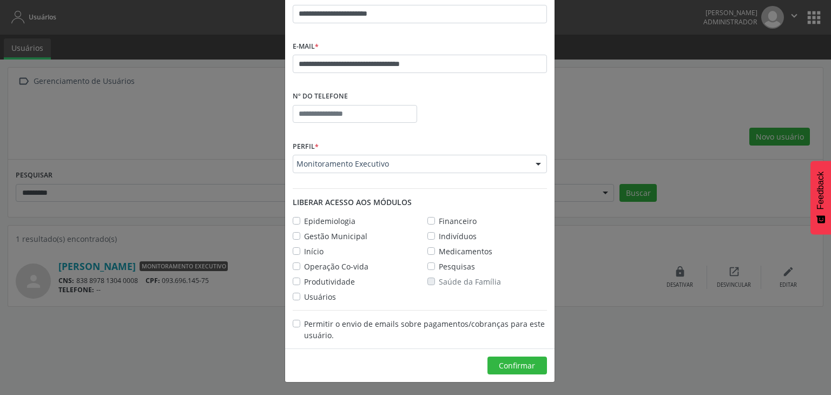
click at [304, 221] on label "Epidemiologia" at bounding box center [329, 220] width 51 height 11
click at [304, 237] on label "Gestão Municipal" at bounding box center [335, 235] width 63 height 11
click at [304, 247] on label "Início" at bounding box center [313, 251] width 19 height 11
click at [304, 264] on label "Operação Co-vida" at bounding box center [336, 266] width 64 height 11
click at [304, 281] on label "Produtividade" at bounding box center [329, 281] width 51 height 11
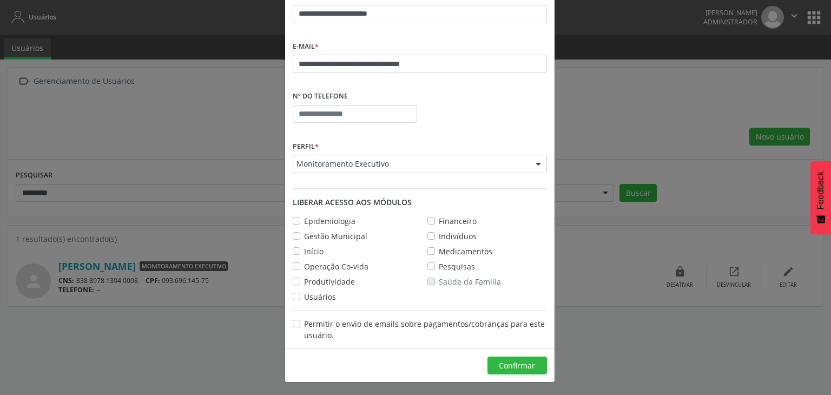
click at [304, 296] on label "Usuários" at bounding box center [320, 296] width 32 height 11
click at [439, 280] on label "Saúde da Família" at bounding box center [470, 281] width 62 height 11
click at [439, 267] on label "Pesquisas" at bounding box center [457, 266] width 36 height 11
click at [428, 243] on div "Epidemiologia Financeiro Gestão Municipal Indivíduos Início Medicamentos Operaç…" at bounding box center [419, 256] width 269 height 91
click at [439, 248] on label "Medicamentos" at bounding box center [466, 251] width 54 height 11
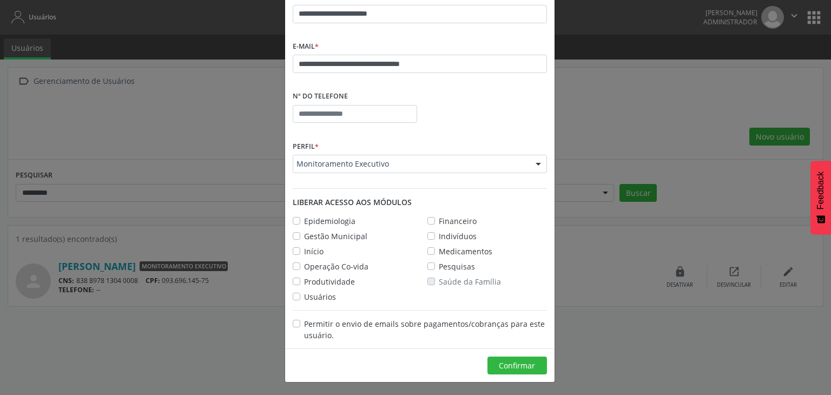
click at [439, 239] on label "Indivíduos" at bounding box center [458, 235] width 38 height 11
drag, startPoint x: 425, startPoint y: 220, endPoint x: 420, endPoint y: 226, distance: 7.3
click at [439, 221] on label "Financeiro" at bounding box center [458, 220] width 38 height 11
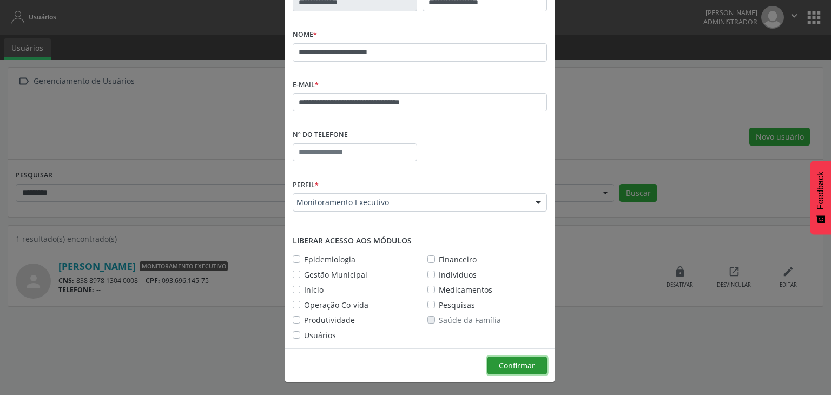
click at [499, 367] on span "Confirmar" at bounding box center [517, 365] width 36 height 10
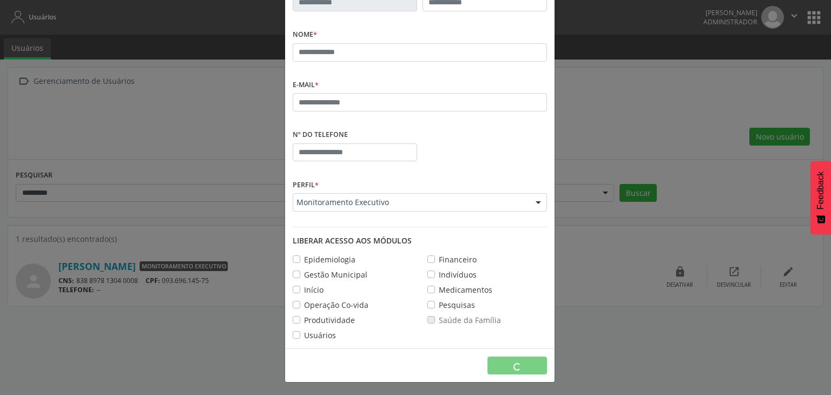
scroll to position [18, 0]
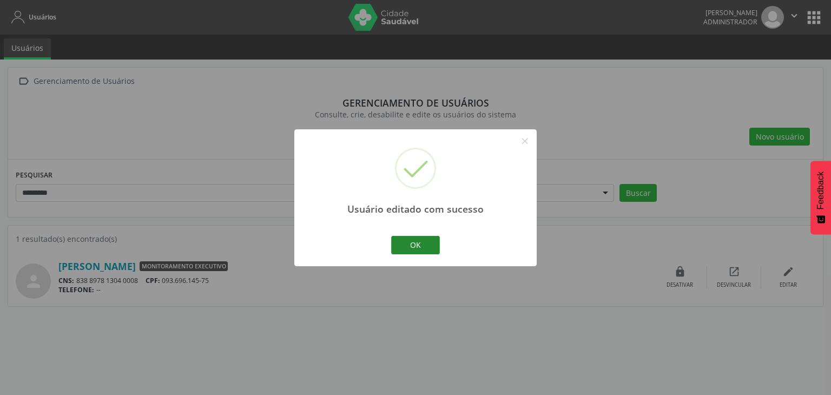
click at [433, 241] on button "OK" at bounding box center [415, 245] width 49 height 18
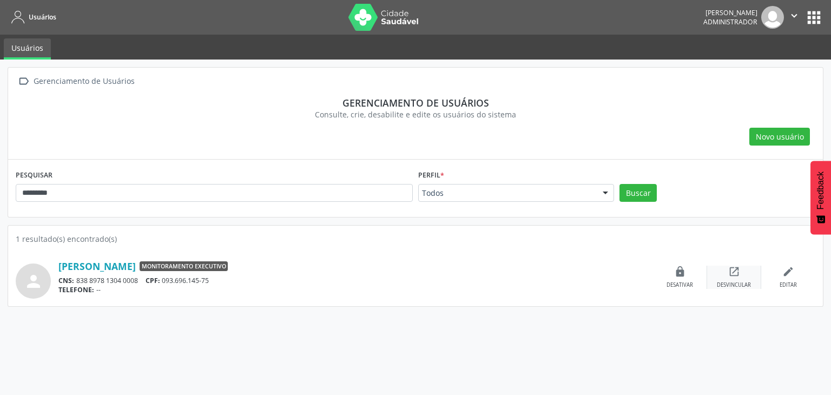
click at [739, 277] on div "open_in_new Desvincular" at bounding box center [734, 277] width 54 height 23
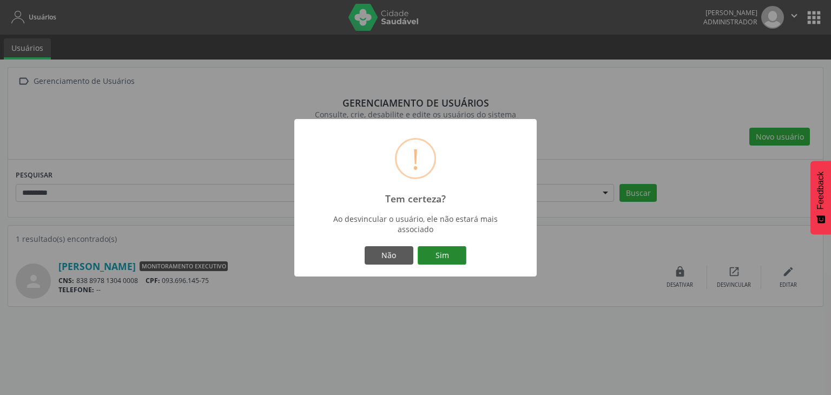
click at [447, 246] on button "Sim" at bounding box center [442, 255] width 49 height 18
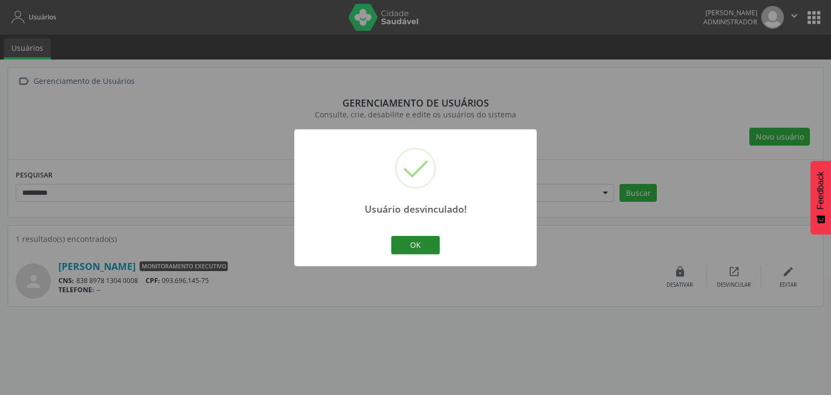
drag, startPoint x: 413, startPoint y: 239, endPoint x: 423, endPoint y: 244, distance: 11.6
click at [420, 243] on button "OK" at bounding box center [415, 245] width 49 height 18
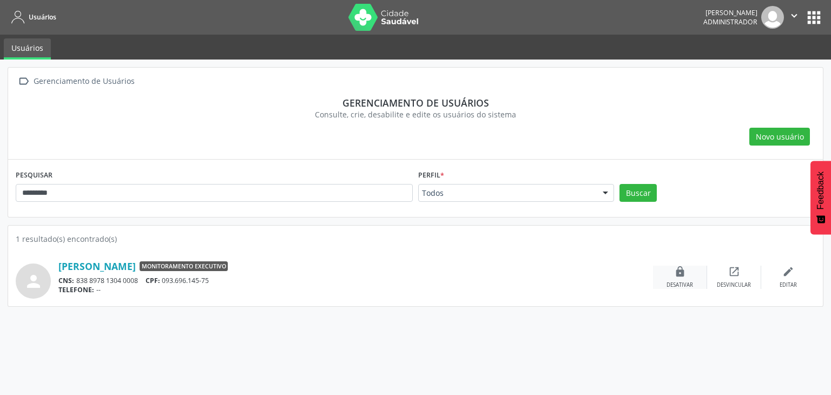
click at [675, 269] on icon "lock" at bounding box center [680, 272] width 12 height 12
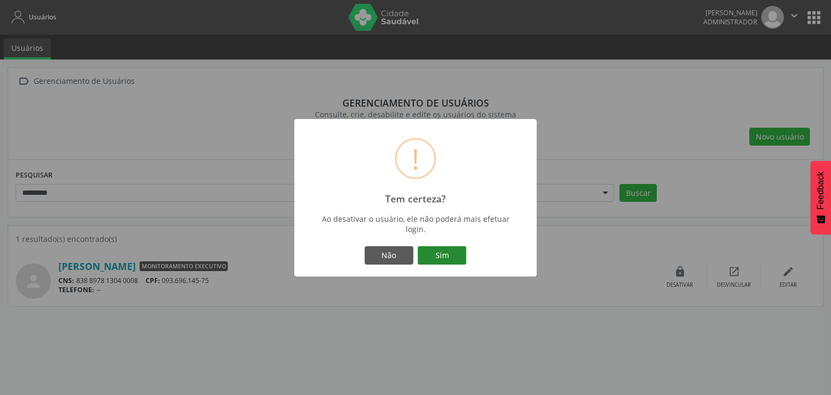
click at [453, 259] on button "Sim" at bounding box center [442, 255] width 49 height 18
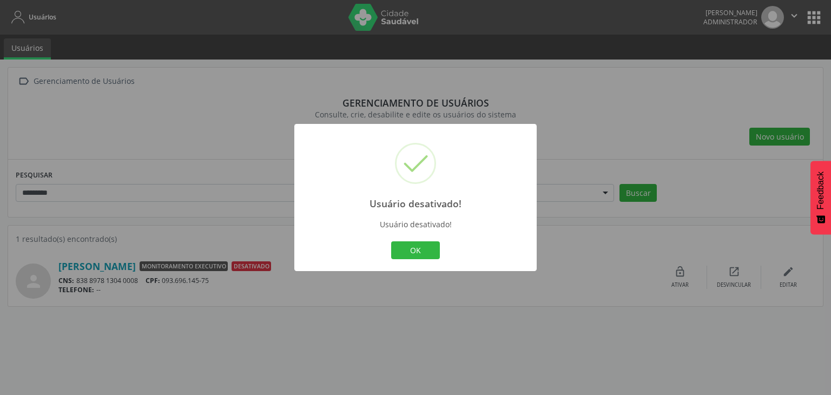
click at [415, 243] on button "OK" at bounding box center [415, 250] width 49 height 18
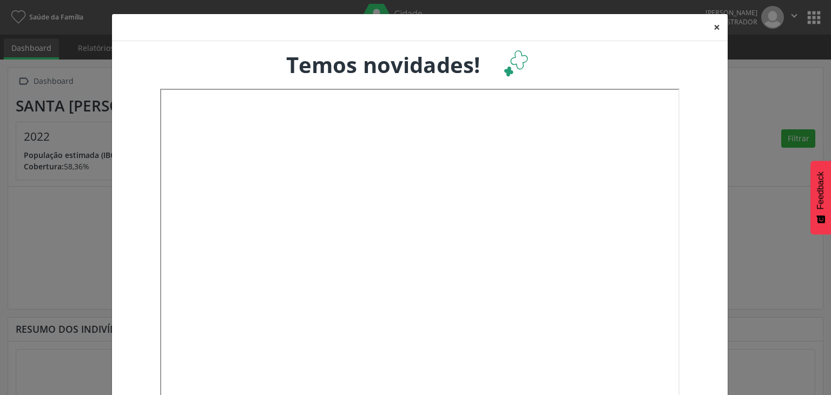
click at [714, 24] on button "×" at bounding box center [717, 27] width 22 height 27
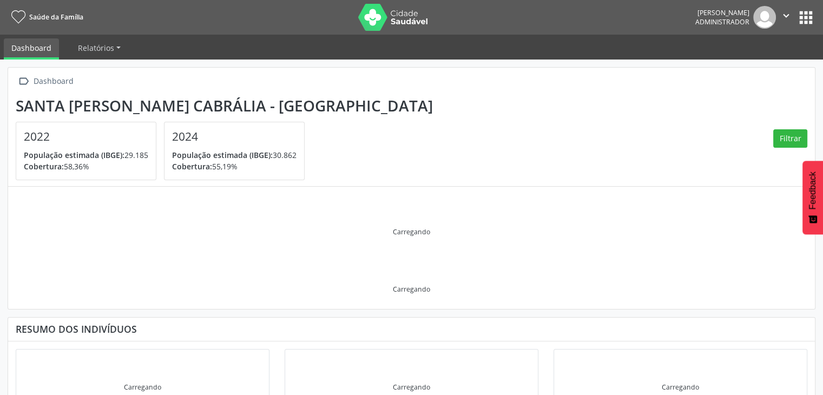
click at [805, 14] on button "apps" at bounding box center [805, 17] width 19 height 19
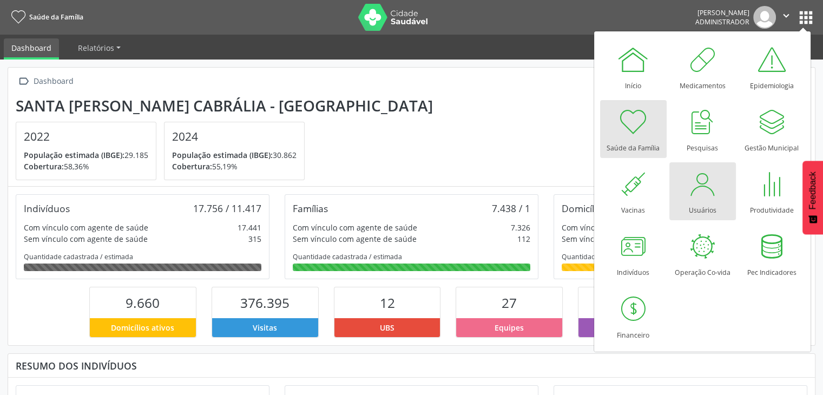
click at [688, 211] on div "Usuários" at bounding box center [702, 207] width 28 height 15
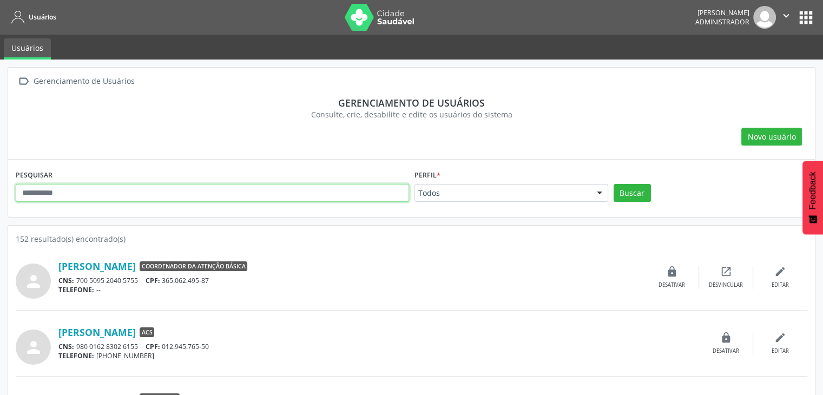
click at [148, 184] on input "text" at bounding box center [212, 193] width 393 height 18
type input "*********"
click at [613, 184] on button "Buscar" at bounding box center [631, 193] width 37 height 18
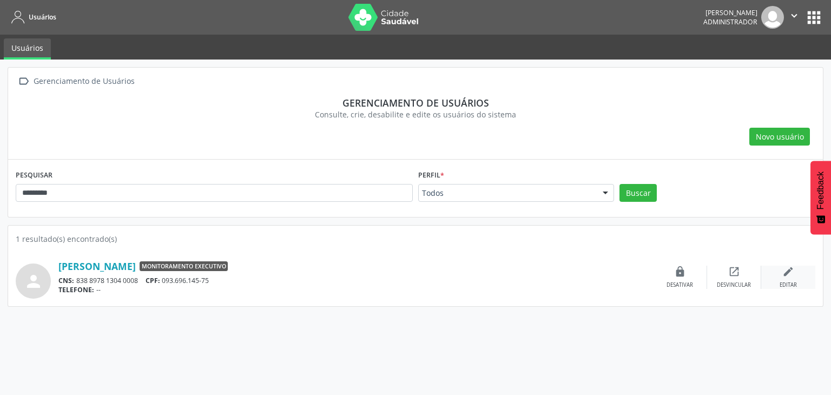
click at [779, 271] on div "edit Editar" at bounding box center [788, 277] width 54 height 23
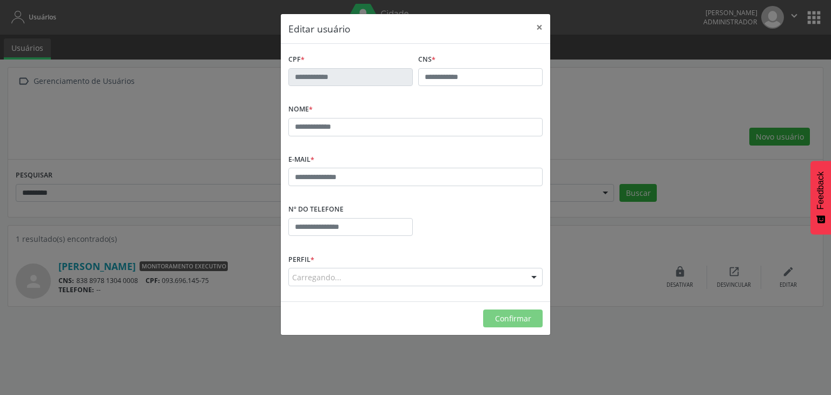
type input "**********"
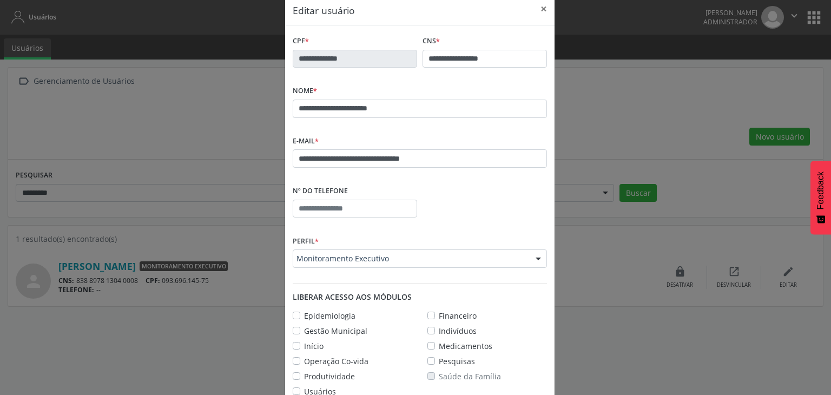
scroll to position [113, 0]
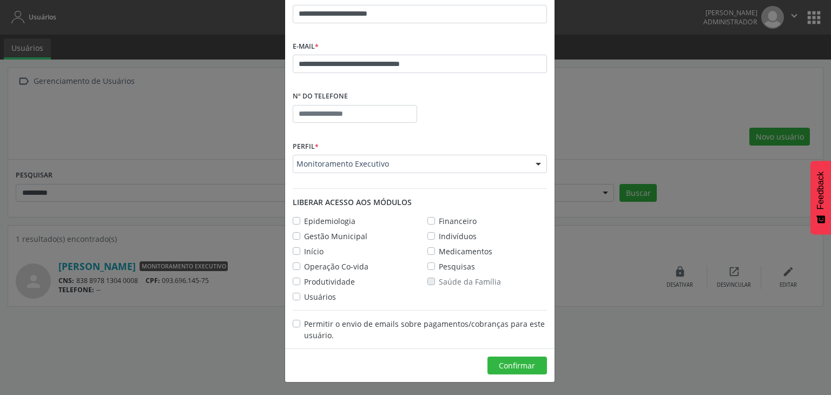
click at [304, 218] on label "Epidemiologia" at bounding box center [329, 220] width 51 height 11
click at [304, 233] on label "Gestão Municipal" at bounding box center [335, 235] width 63 height 11
click at [304, 253] on label "Início" at bounding box center [313, 251] width 19 height 11
click at [304, 262] on label "Operação Co-vida" at bounding box center [336, 266] width 64 height 11
click at [285, 279] on div "Produtividade" at bounding box center [352, 281] width 135 height 11
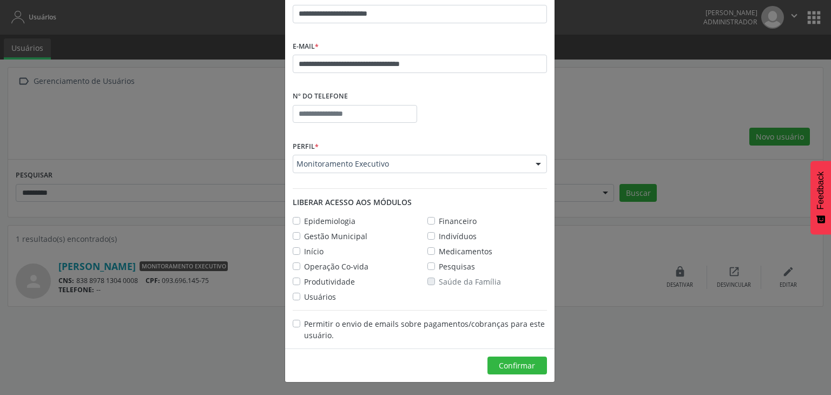
click at [304, 280] on label "Produtividade" at bounding box center [329, 281] width 51 height 11
click at [304, 299] on label "Usuários" at bounding box center [320, 296] width 32 height 11
click at [439, 265] on label "Pesquisas" at bounding box center [457, 266] width 36 height 11
click at [439, 248] on label "Medicamentos" at bounding box center [466, 251] width 54 height 11
click at [439, 231] on label "Indivíduos" at bounding box center [458, 235] width 38 height 11
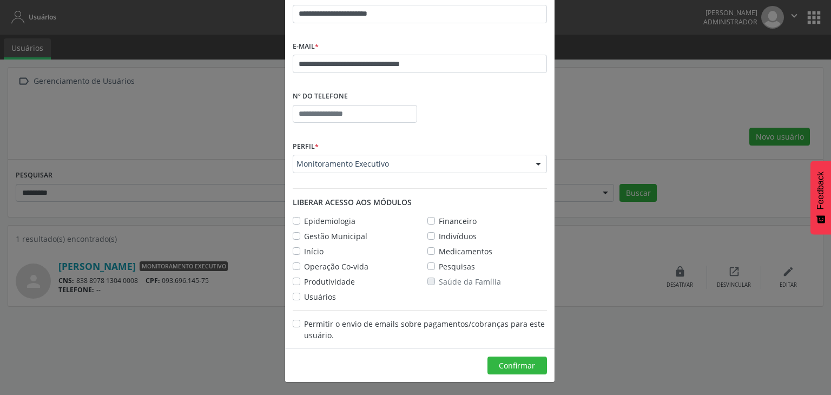
click at [439, 220] on label "Financeiro" at bounding box center [458, 220] width 38 height 11
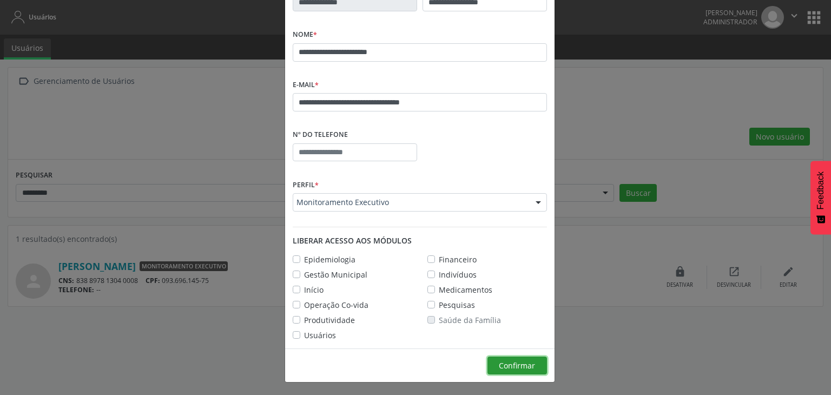
click at [505, 362] on span "Confirmar" at bounding box center [517, 365] width 36 height 10
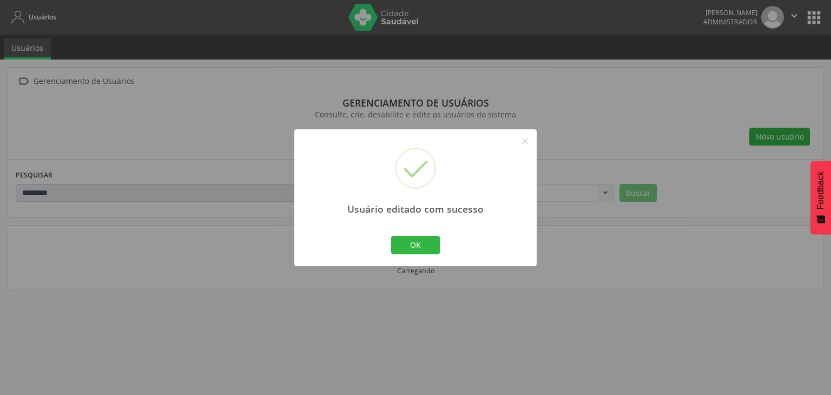
scroll to position [18, 0]
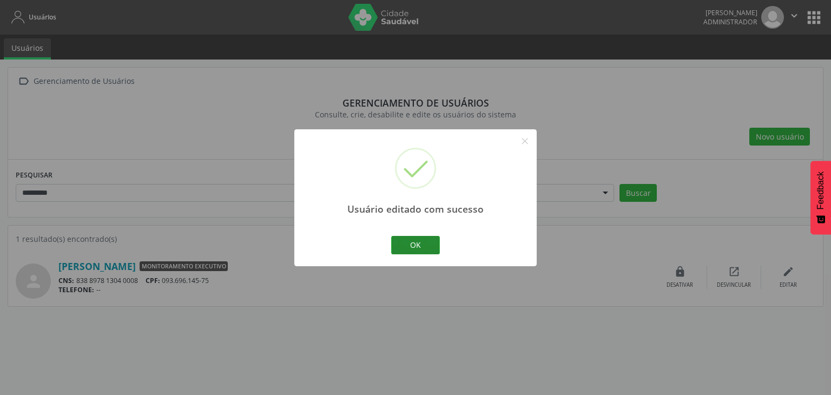
click at [418, 245] on button "OK" at bounding box center [415, 245] width 49 height 18
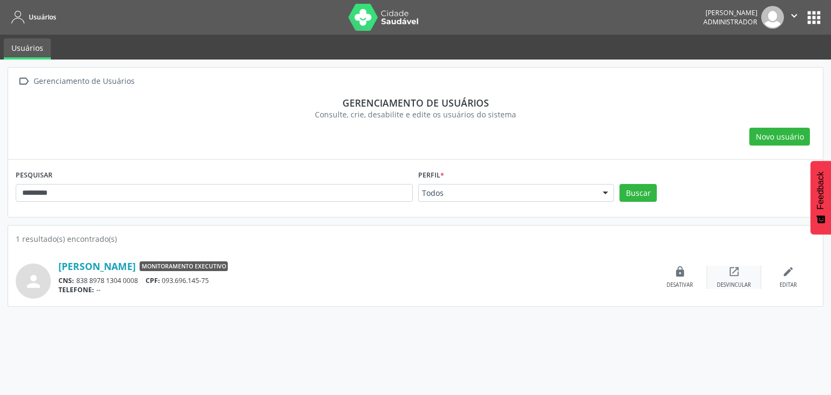
click at [756, 269] on div "open_in_new Desvincular" at bounding box center [734, 277] width 54 height 23
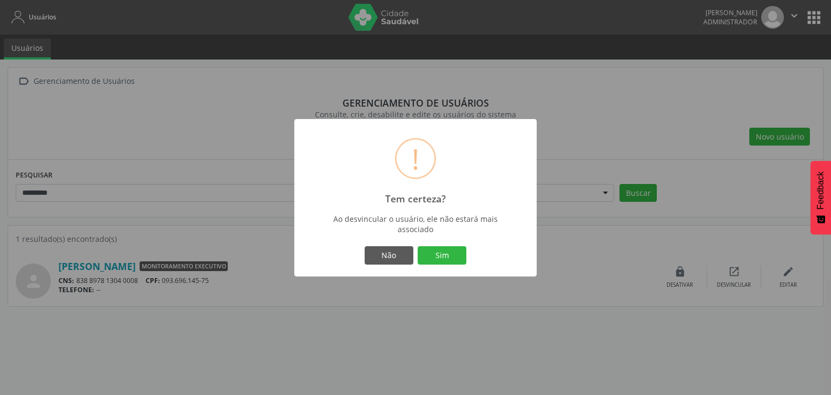
click at [488, 255] on div "Não Sim" at bounding box center [415, 255] width 223 height 23
click at [459, 246] on button "Sim" at bounding box center [442, 255] width 49 height 18
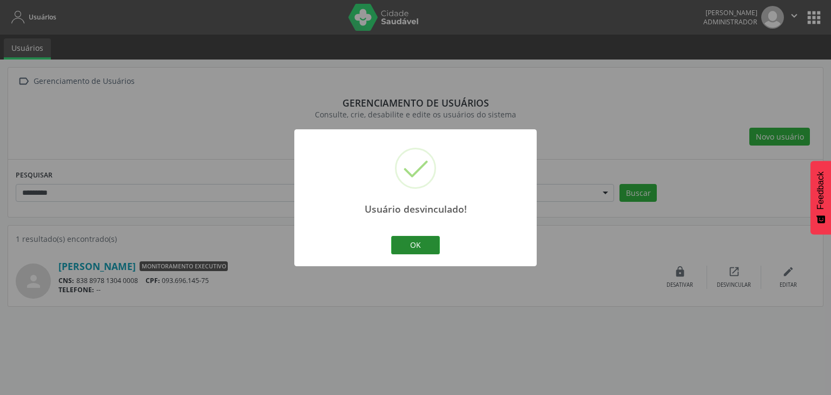
click at [416, 249] on button "OK" at bounding box center [415, 245] width 49 height 18
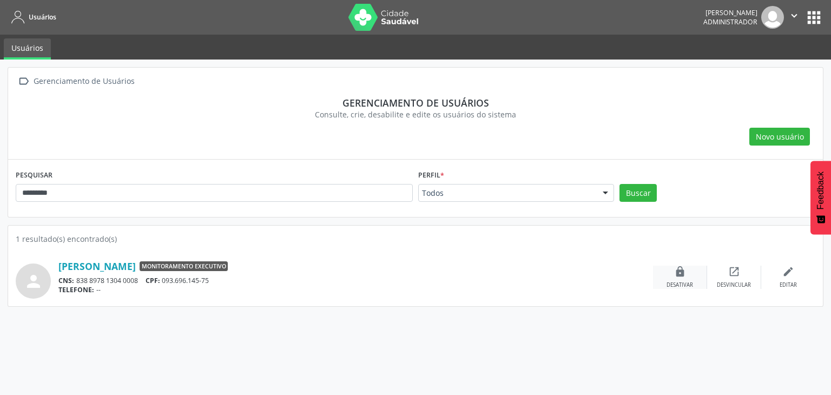
click at [677, 272] on icon "lock" at bounding box center [680, 272] width 12 height 12
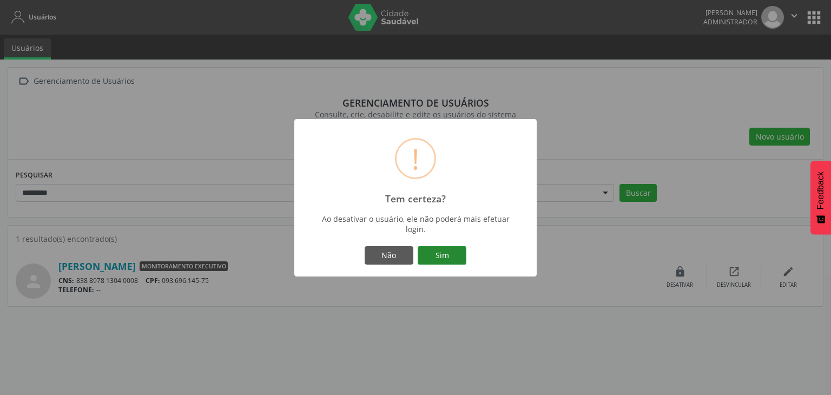
click at [448, 257] on button "Sim" at bounding box center [442, 255] width 49 height 18
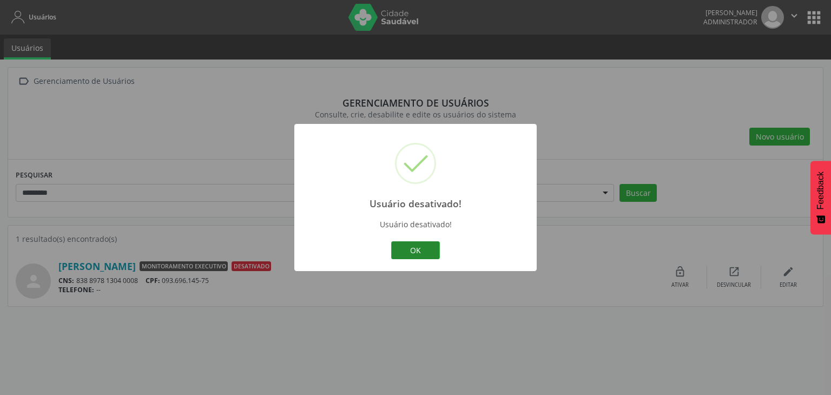
click at [426, 249] on button "OK" at bounding box center [415, 250] width 49 height 18
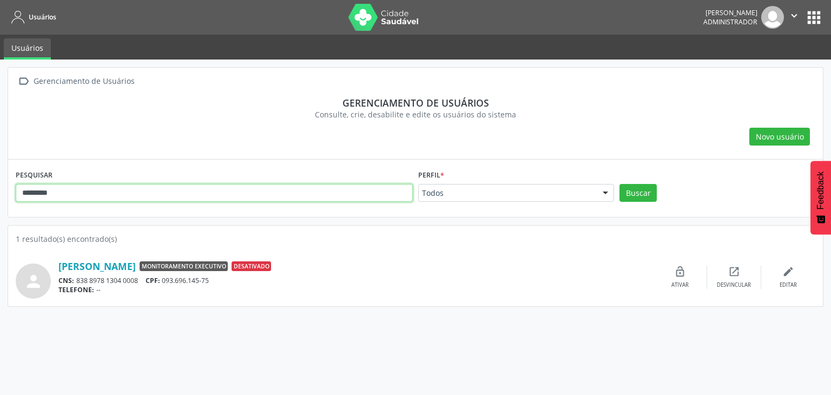
drag, startPoint x: 114, startPoint y: 192, endPoint x: 0, endPoint y: 175, distance: 114.8
click at [0, 176] on div " Gerenciamento de Usuários Gerenciamento de usuários Consulte, crie, desabilit…" at bounding box center [415, 226] width 831 height 335
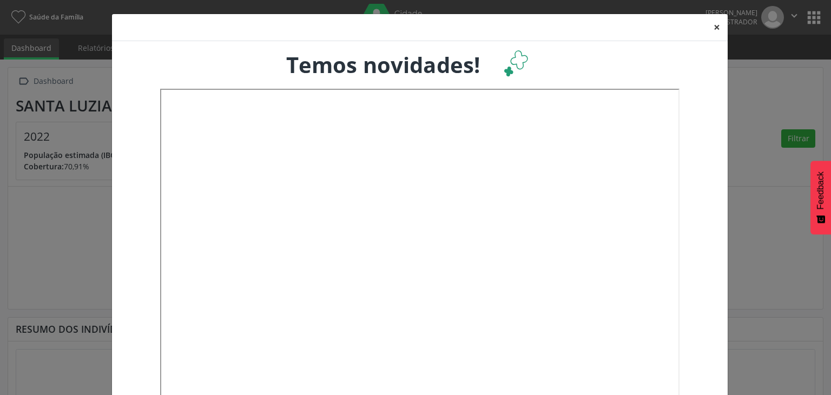
click at [709, 25] on button "×" at bounding box center [717, 27] width 22 height 27
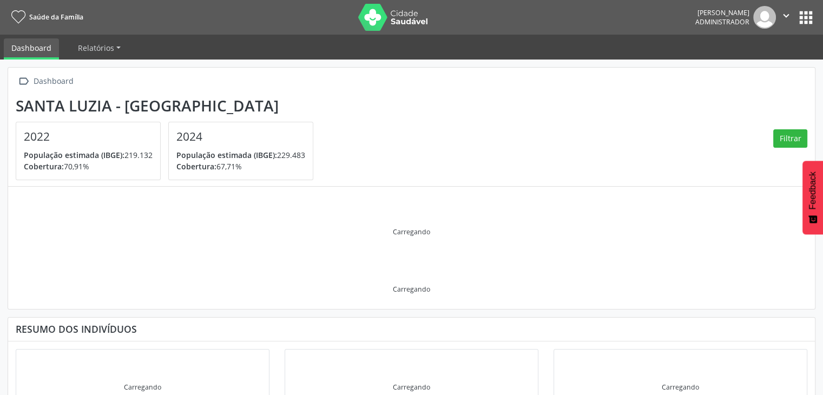
click at [797, 17] on button "apps" at bounding box center [805, 17] width 19 height 19
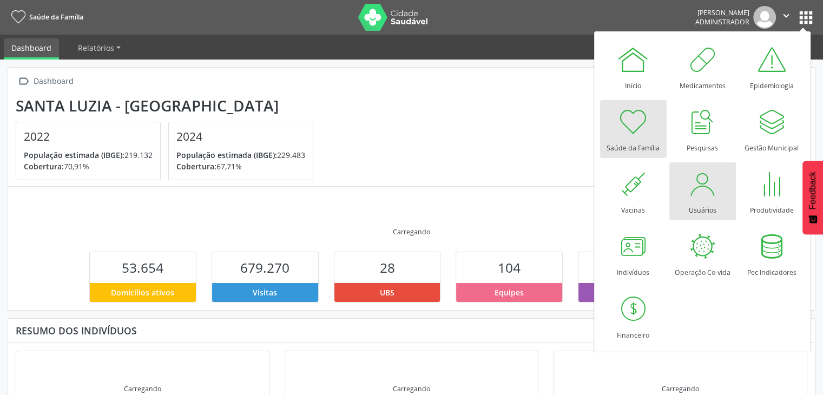
click at [694, 189] on div at bounding box center [702, 184] width 32 height 32
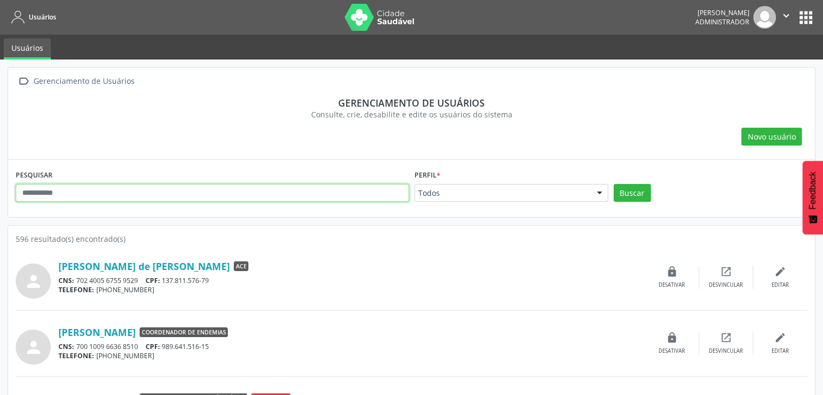
click at [212, 191] on input "text" at bounding box center [212, 193] width 393 height 18
type input "*********"
click at [613, 184] on button "Buscar" at bounding box center [631, 193] width 37 height 18
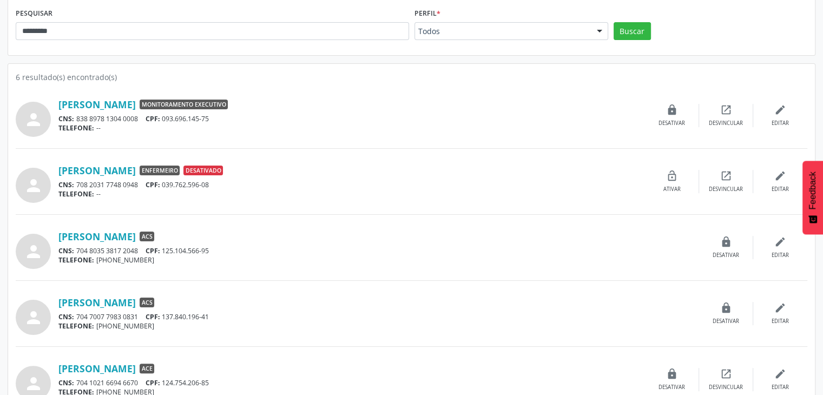
scroll to position [162, 0]
click at [729, 109] on icon "open_in_new" at bounding box center [726, 109] width 12 height 12
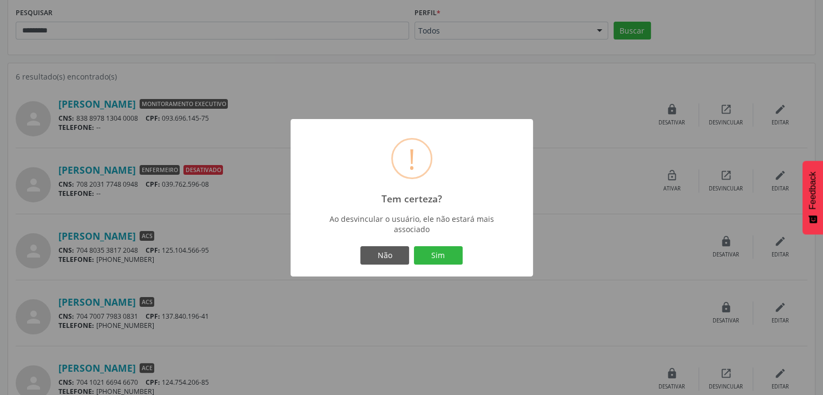
click at [438, 254] on button "Sim" at bounding box center [438, 255] width 49 height 18
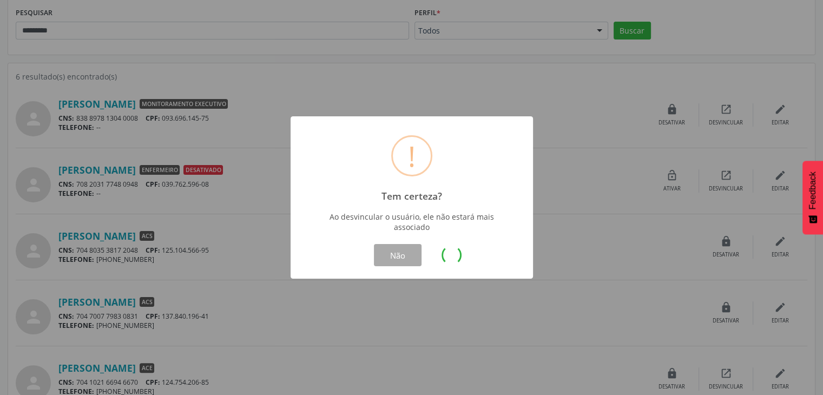
scroll to position [0, 0]
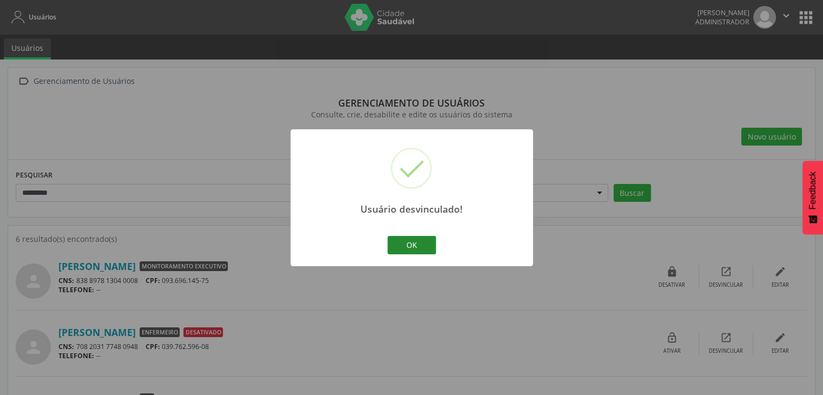
click at [421, 248] on button "OK" at bounding box center [411, 245] width 49 height 18
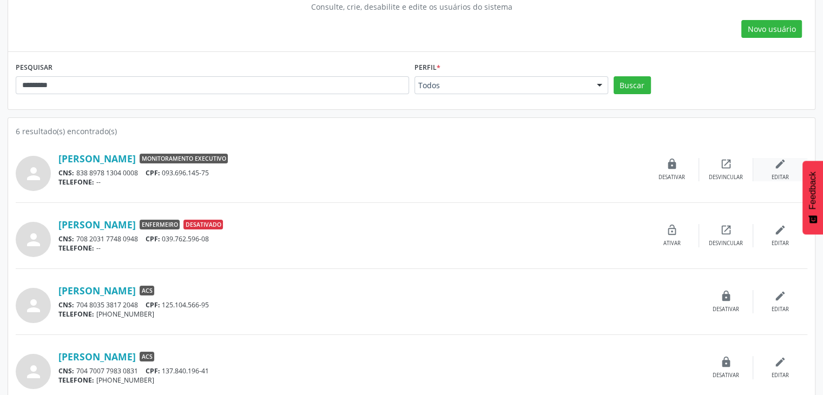
click at [783, 169] on div "edit Editar" at bounding box center [780, 169] width 54 height 23
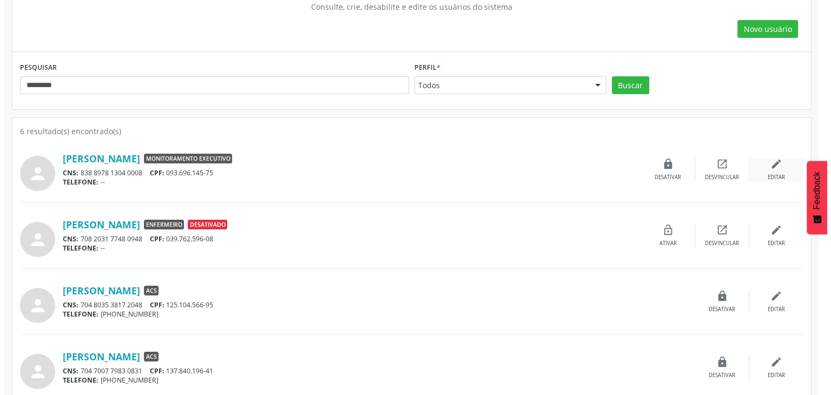
scroll to position [108, 0]
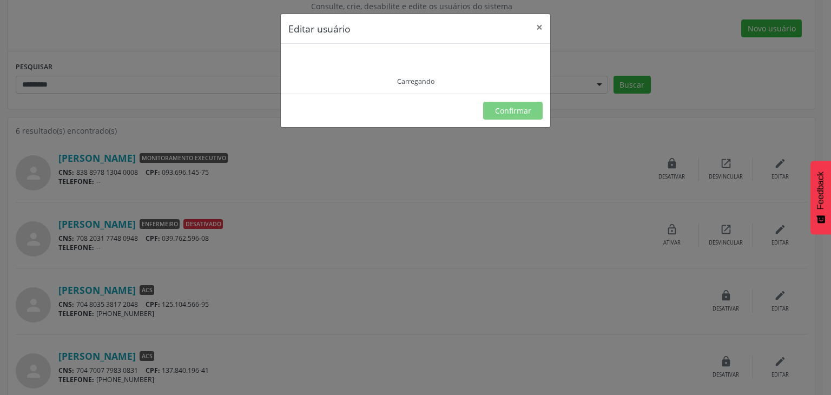
type input "**********"
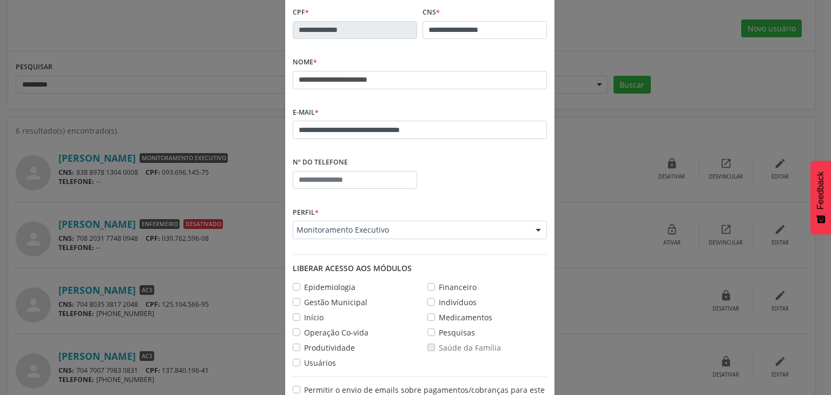
scroll to position [113, 0]
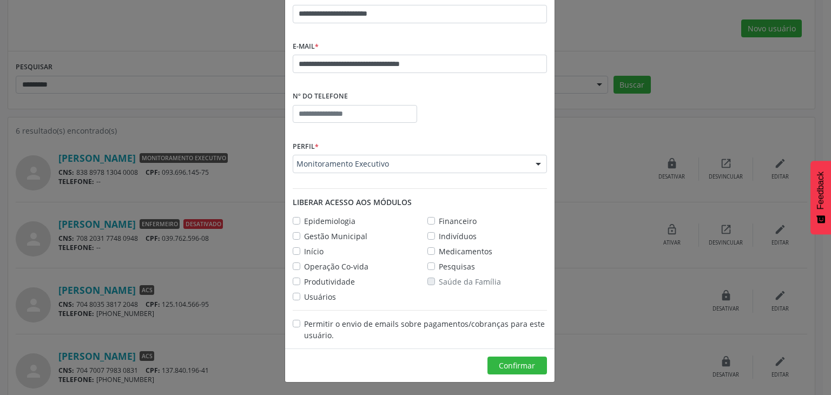
click at [304, 220] on label "Epidemiologia" at bounding box center [329, 220] width 51 height 11
click at [304, 234] on label "Gestão Municipal" at bounding box center [335, 235] width 63 height 11
click at [304, 246] on label "Início" at bounding box center [313, 251] width 19 height 11
click at [304, 268] on label "Operação Co-vida" at bounding box center [336, 266] width 64 height 11
click at [304, 281] on label "Produtividade" at bounding box center [329, 281] width 51 height 11
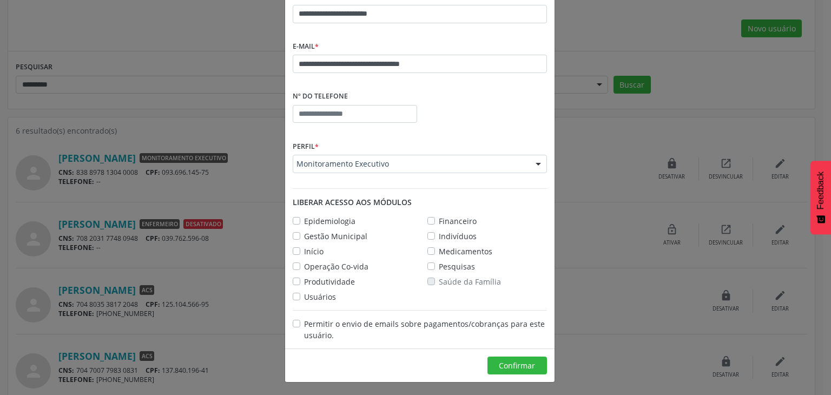
click at [304, 293] on label "Usuários" at bounding box center [320, 296] width 32 height 11
click at [439, 281] on label "Saúde da Família" at bounding box center [470, 281] width 62 height 11
click at [439, 267] on label "Pesquisas" at bounding box center [457, 266] width 36 height 11
click at [439, 251] on label "Medicamentos" at bounding box center [466, 251] width 54 height 11
click at [439, 236] on label "Indivíduos" at bounding box center [458, 235] width 38 height 11
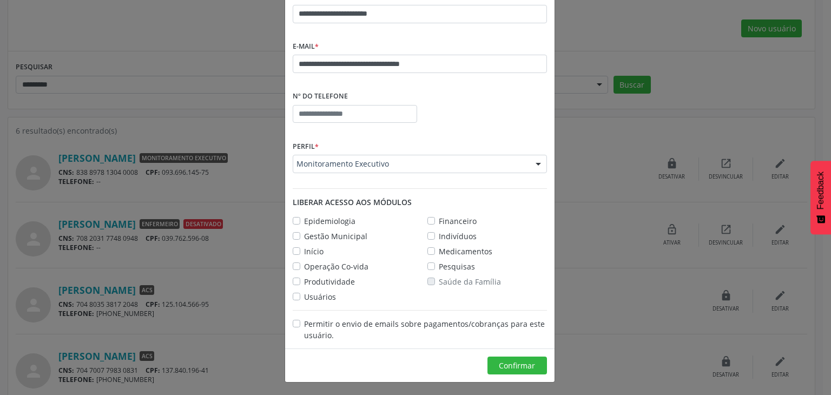
click at [439, 218] on label "Financeiro" at bounding box center [458, 220] width 38 height 11
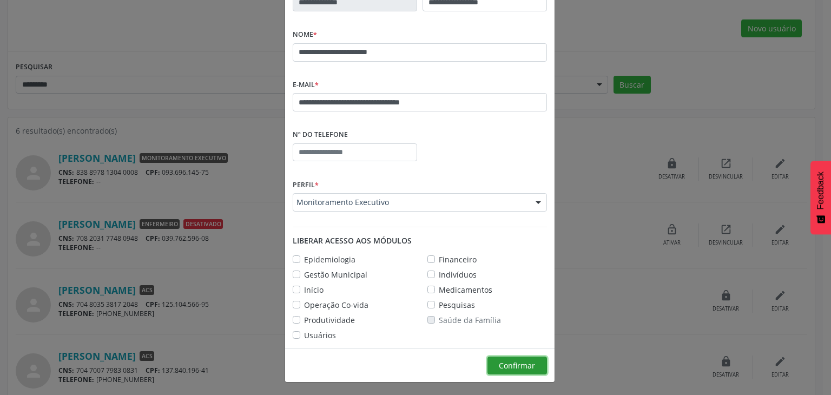
click at [504, 362] on span "Confirmar" at bounding box center [517, 365] width 36 height 10
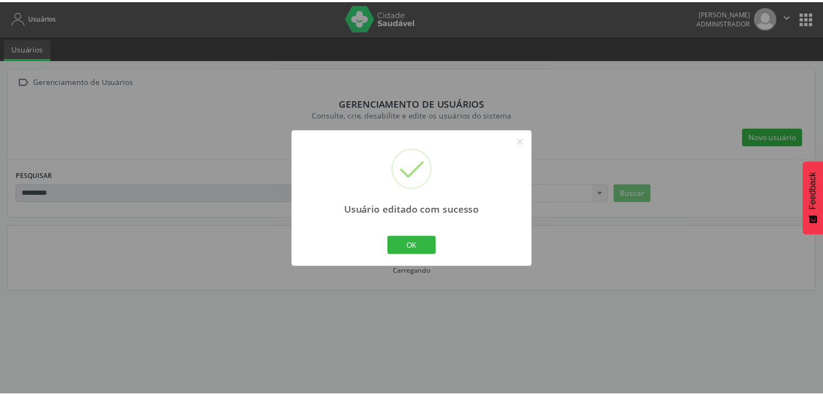
scroll to position [18, 0]
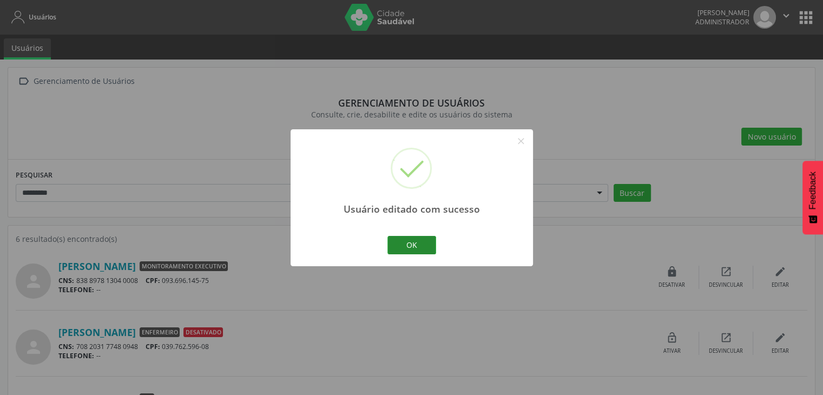
click at [416, 245] on button "OK" at bounding box center [411, 245] width 49 height 18
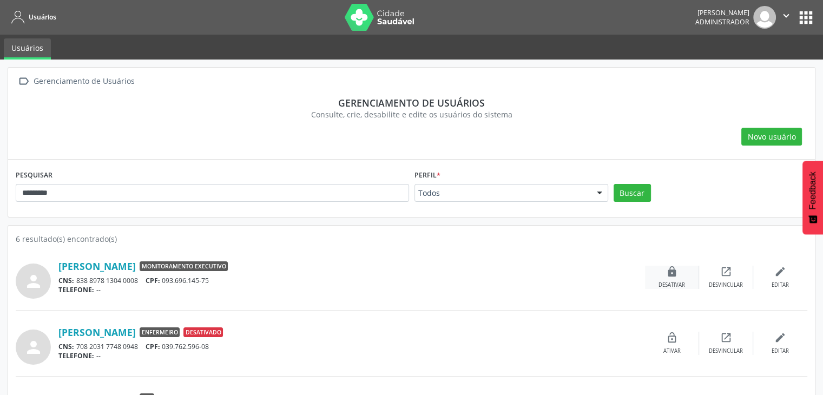
click at [669, 269] on icon "lock" at bounding box center [672, 272] width 12 height 12
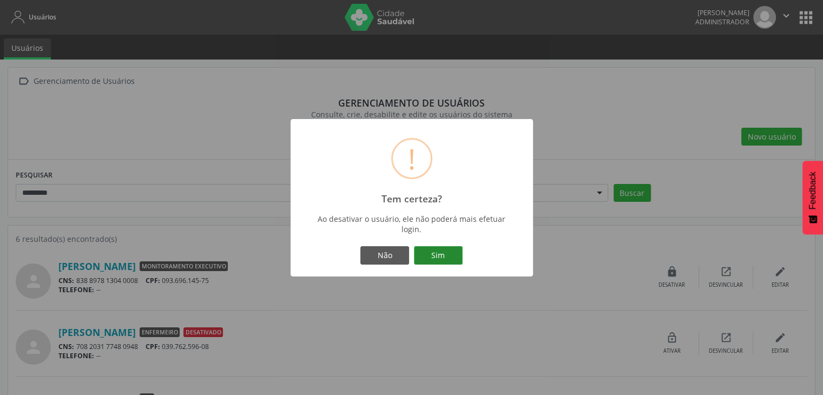
click at [449, 251] on button "Sim" at bounding box center [438, 255] width 49 height 18
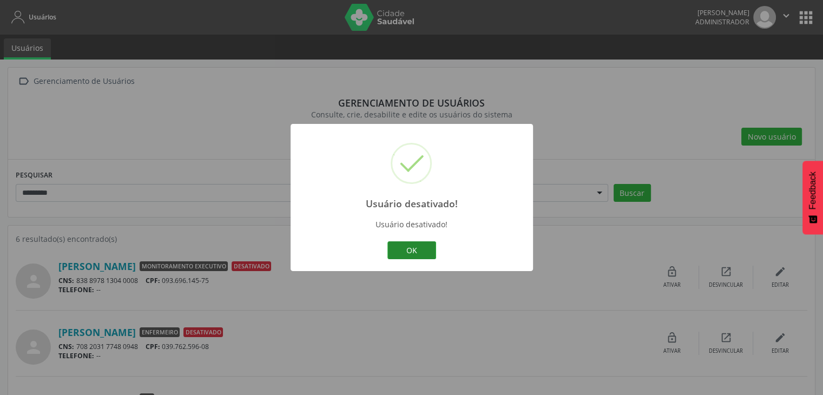
click at [419, 241] on div "OK Cancel" at bounding box center [411, 250] width 223 height 23
click at [420, 251] on button "OK" at bounding box center [411, 250] width 49 height 18
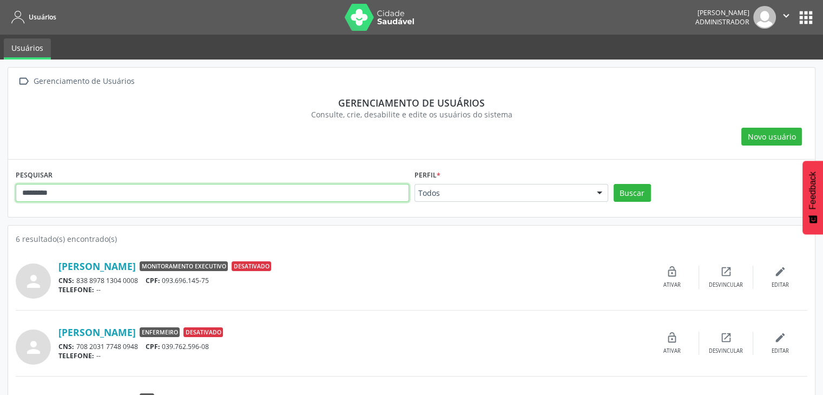
drag, startPoint x: 154, startPoint y: 191, endPoint x: 2, endPoint y: 198, distance: 152.1
click at [2, 198] on div " Gerenciamento de Usuários Gerenciamento de usuários Consulte, crie, desabilit…" at bounding box center [411, 351] width 823 height 585
